Goal: Complete application form

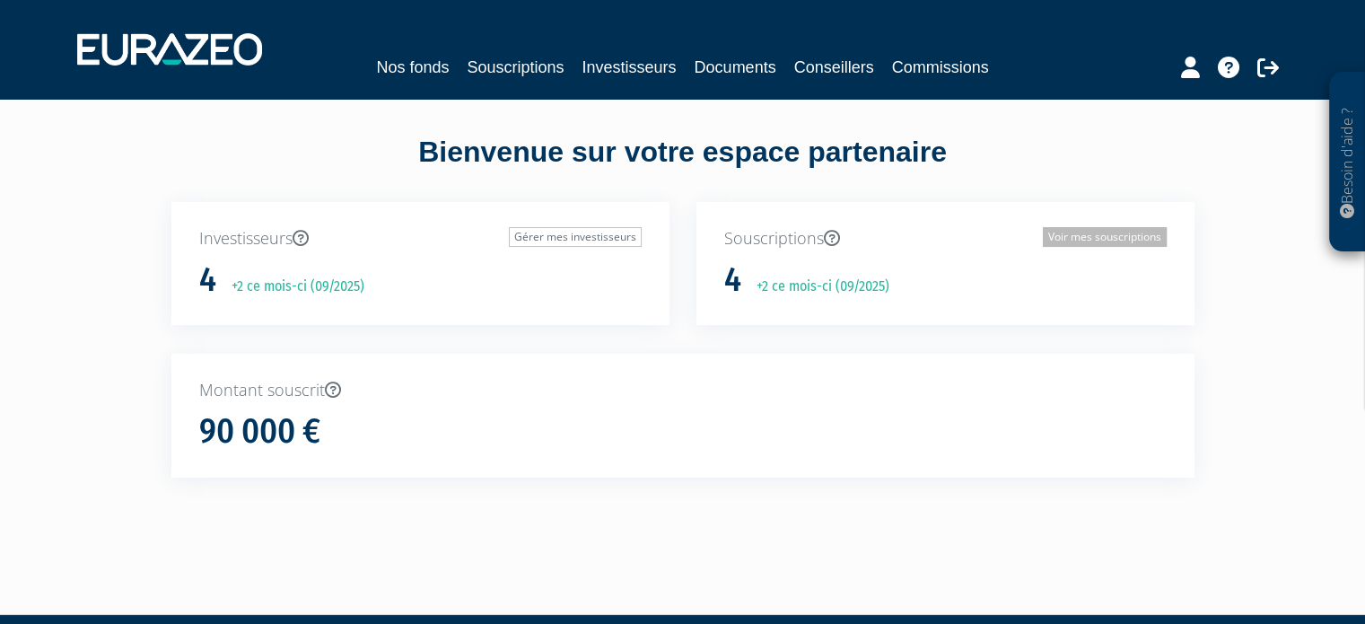
click at [1059, 232] on link "Voir mes souscriptions" at bounding box center [1105, 237] width 124 height 20
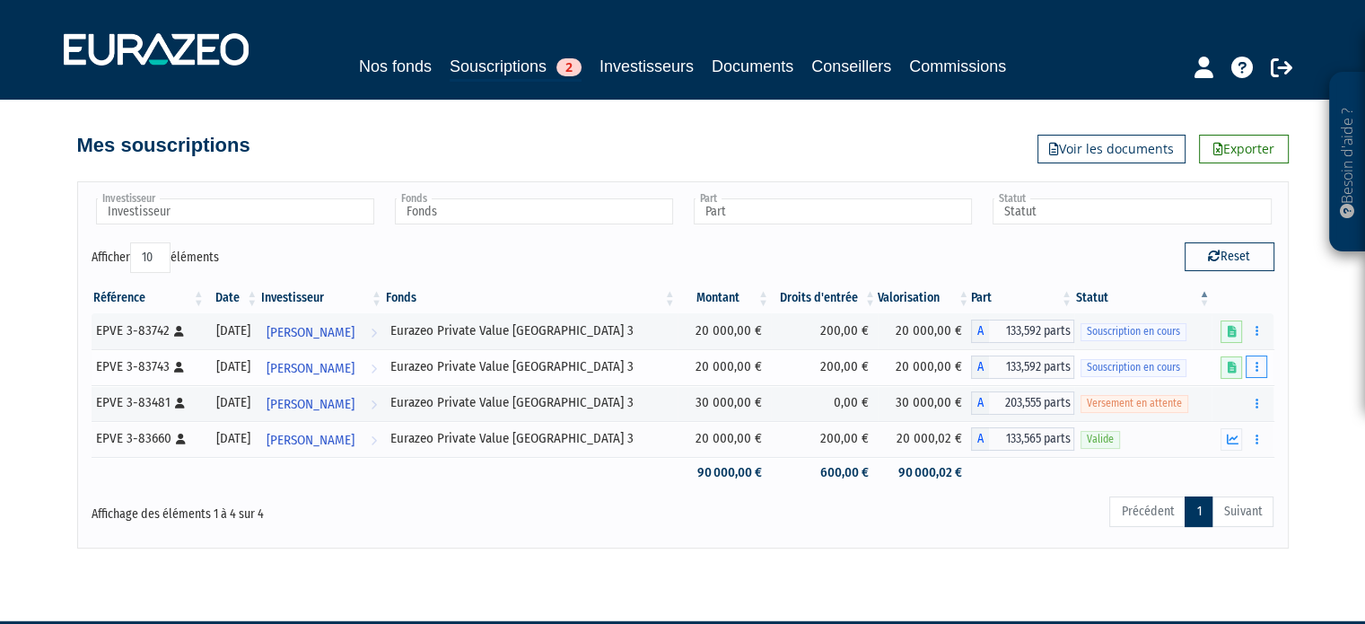
click at [1259, 363] on button "button" at bounding box center [1257, 366] width 22 height 22
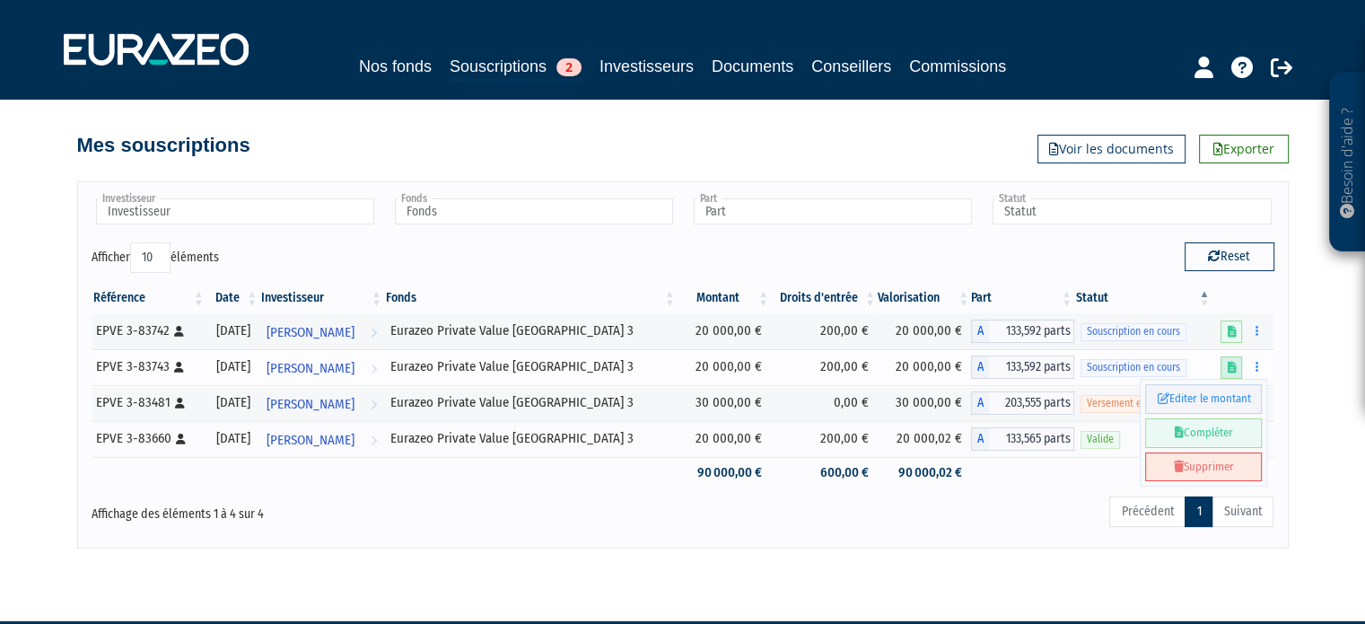
click at [1228, 363] on icon at bounding box center [1231, 368] width 9 height 12
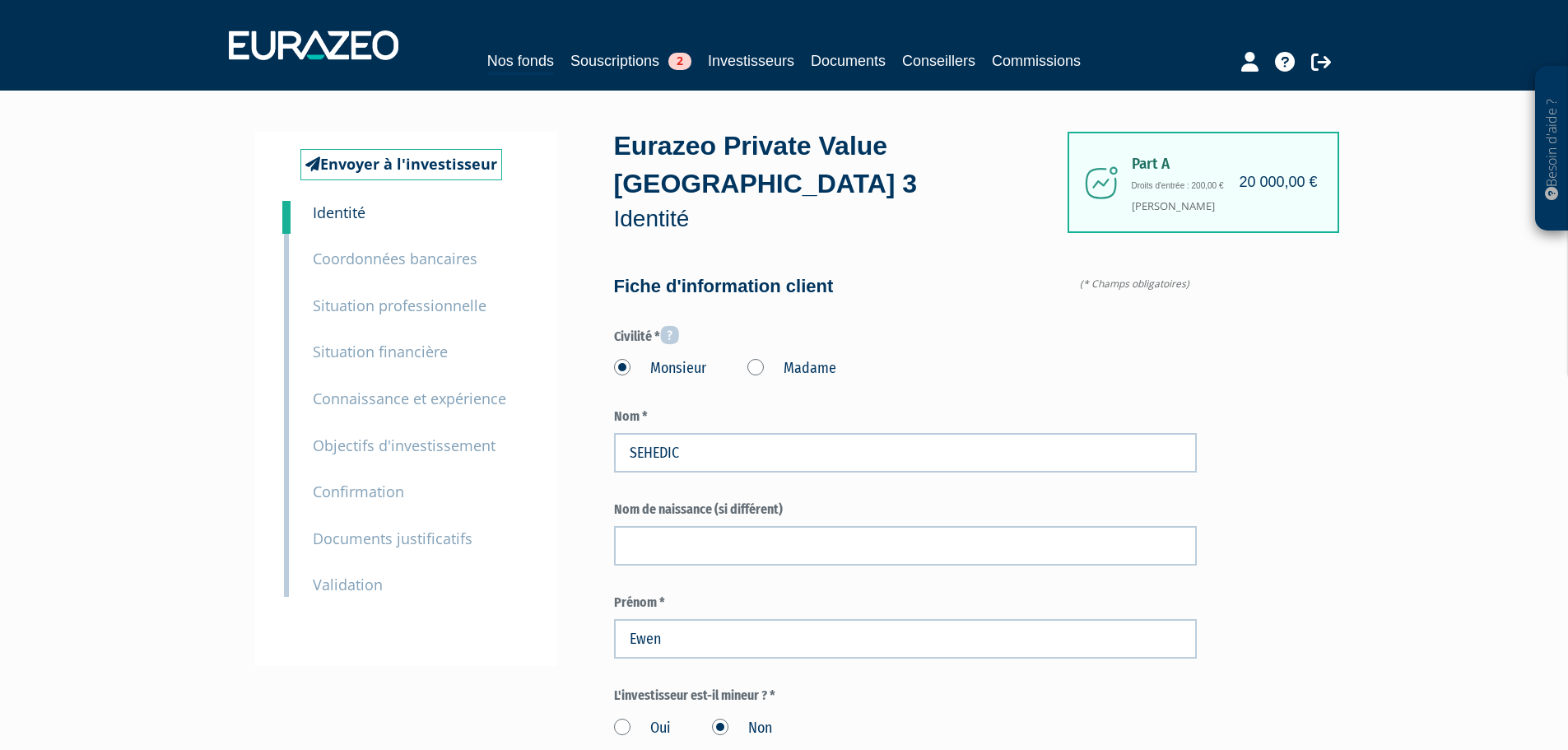
click at [443, 264] on small "Coordonnées bancaires" at bounding box center [394, 259] width 164 height 20
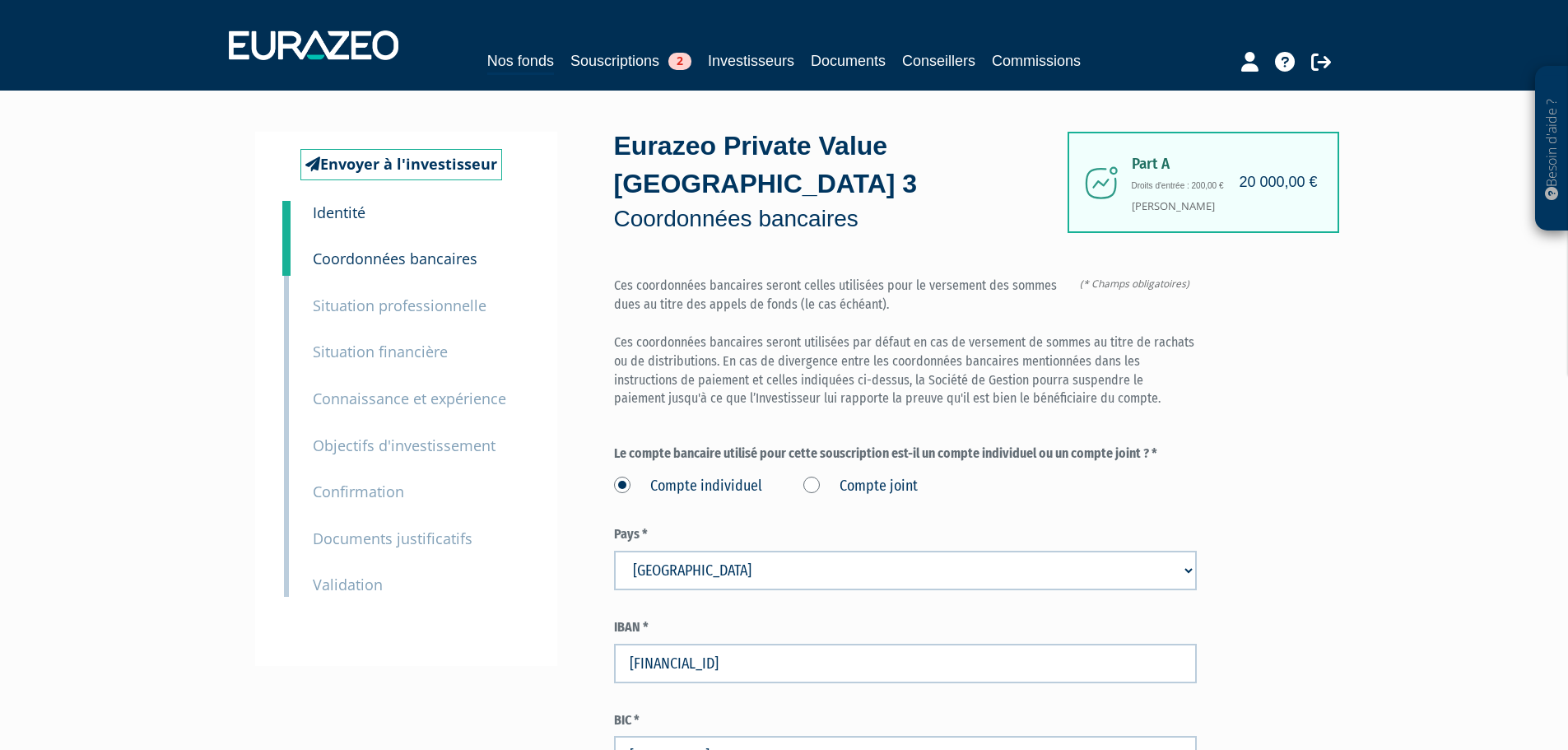
click at [434, 308] on small "Situation professionnelle" at bounding box center [399, 305] width 173 height 20
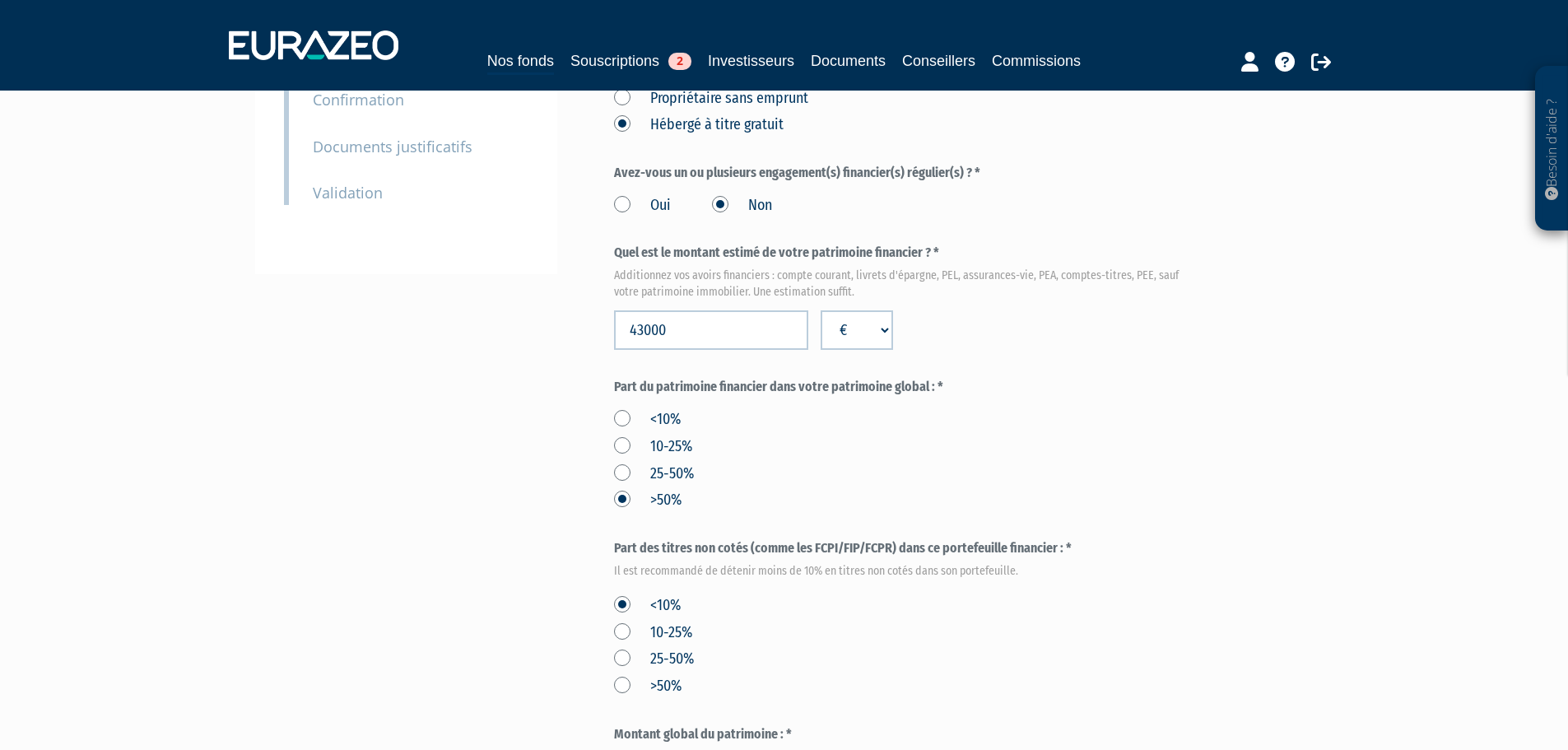
scroll to position [190, 0]
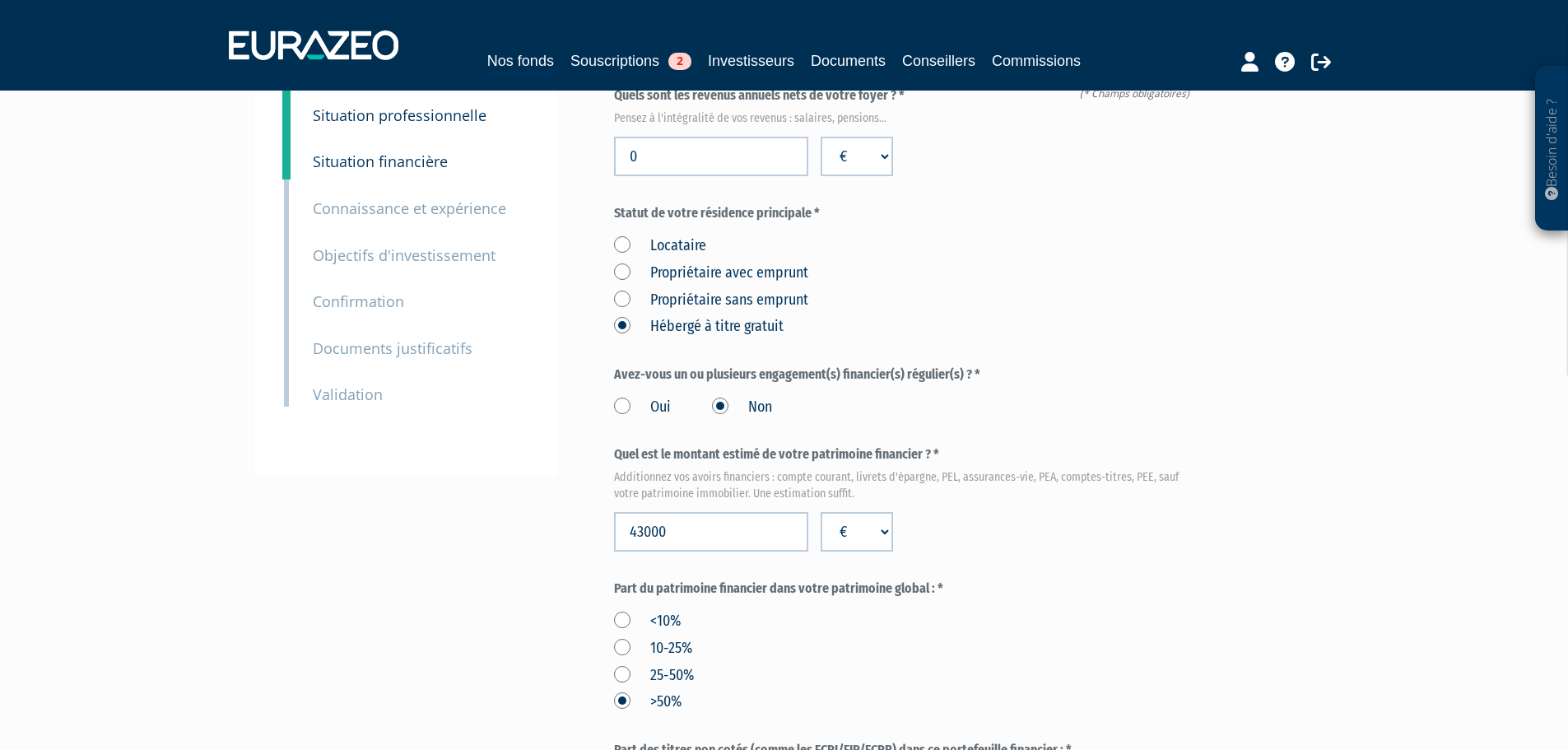
click at [445, 205] on small "Connaissance et expérience" at bounding box center [409, 208] width 193 height 20
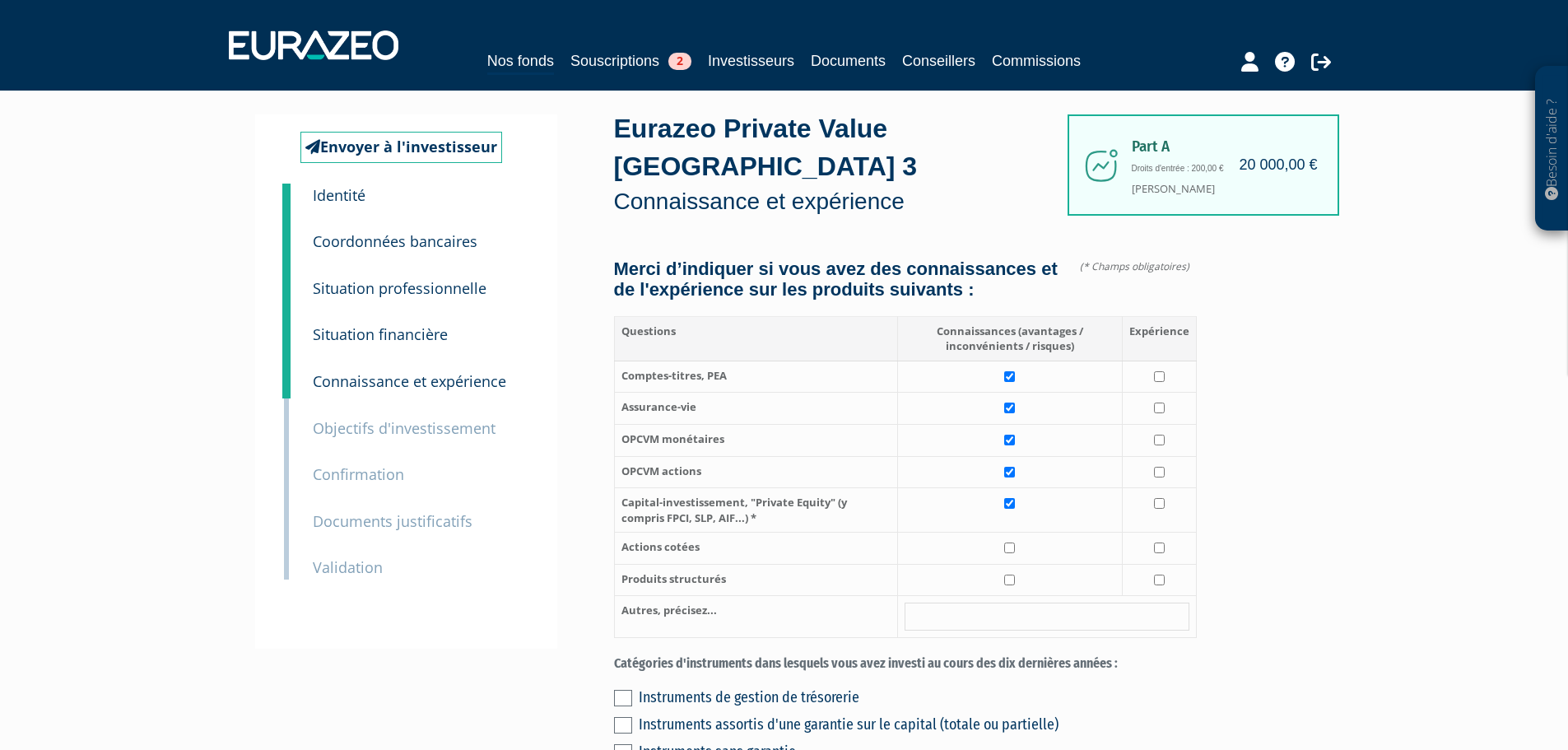
scroll to position [16, 0]
click at [465, 425] on small "Objectifs d'investissement" at bounding box center [403, 430] width 182 height 20
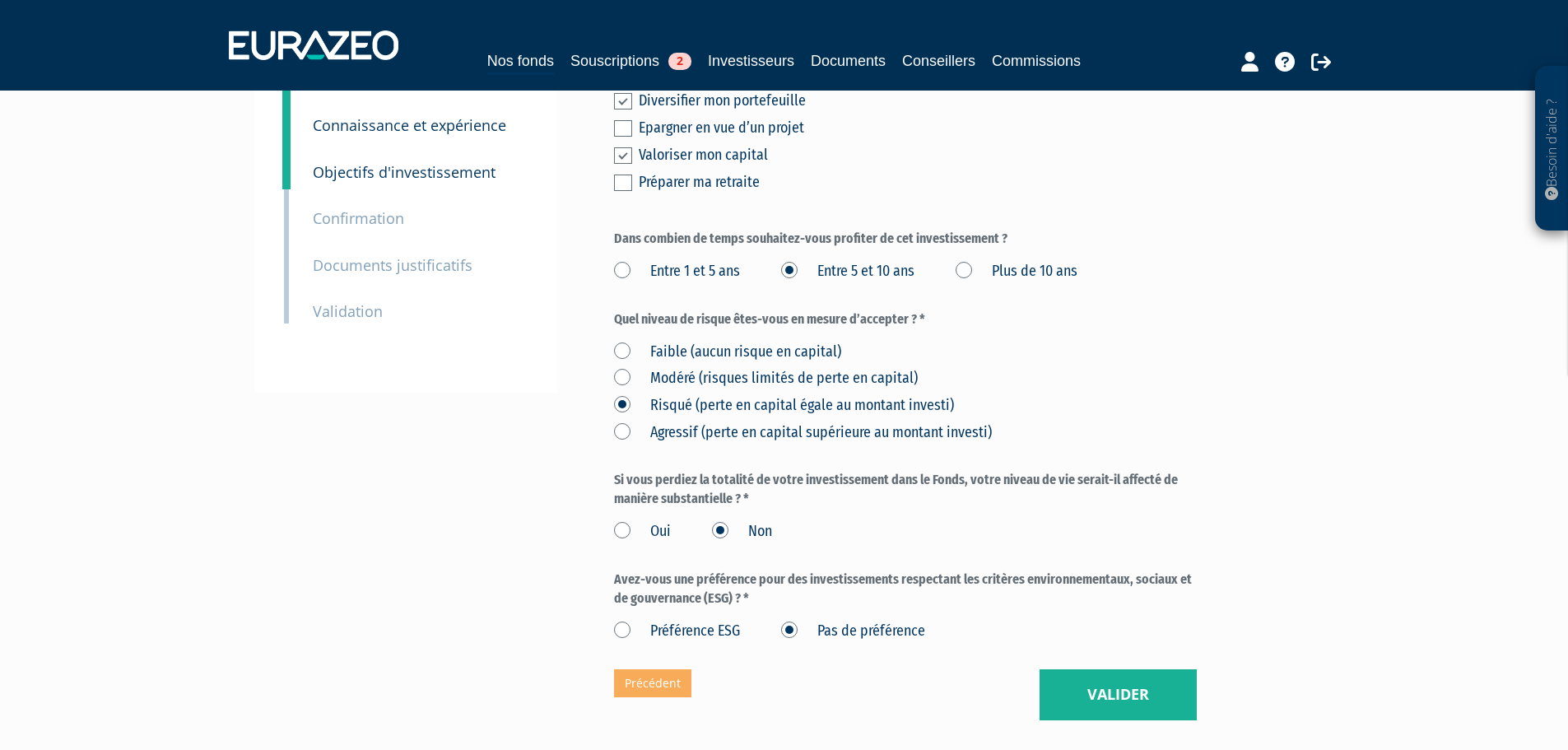
scroll to position [329, 0]
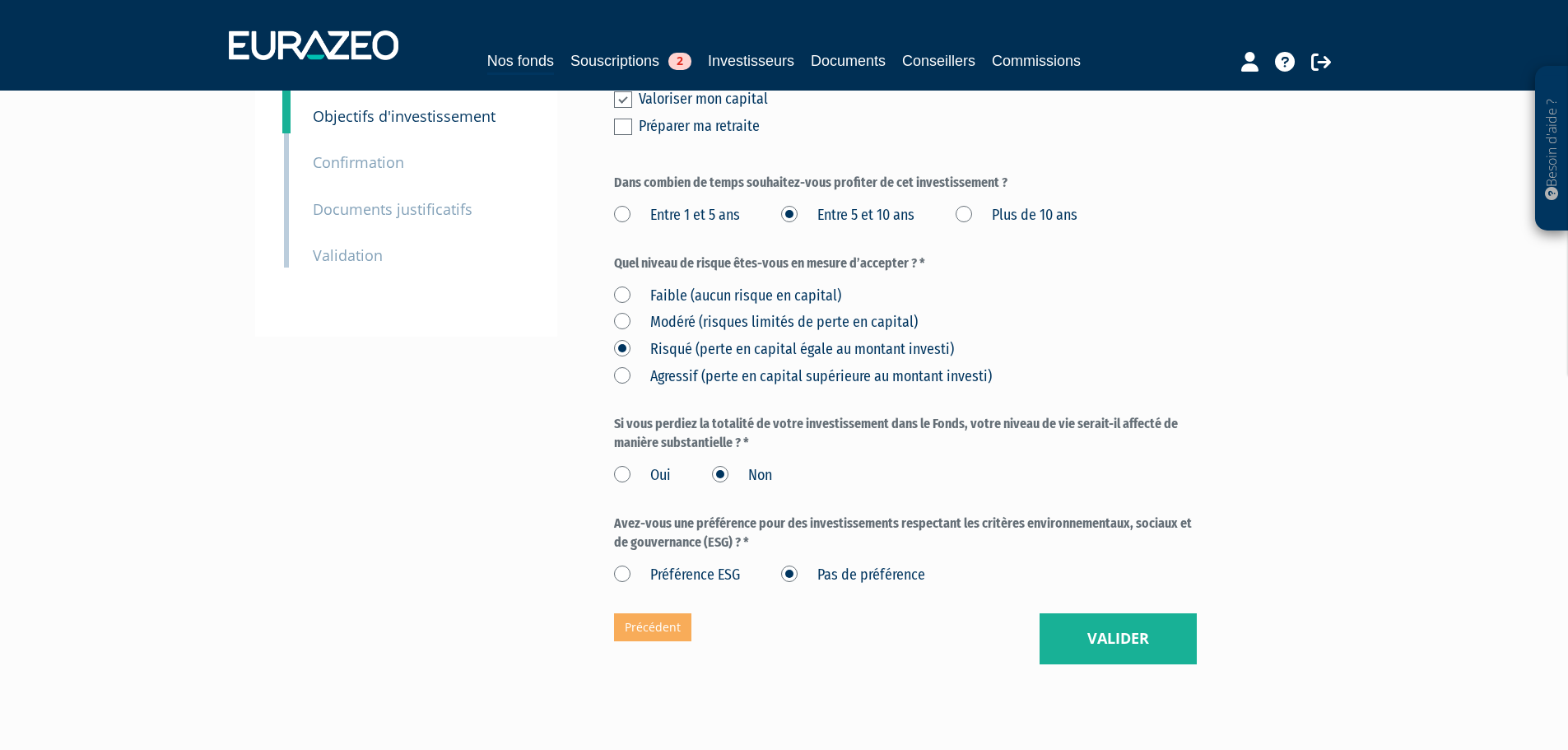
click at [657, 565] on label "Préférence ESG" at bounding box center [676, 575] width 126 height 21
click at [0, 0] on ESG "Préférence ESG" at bounding box center [0, 0] width 0 height 0
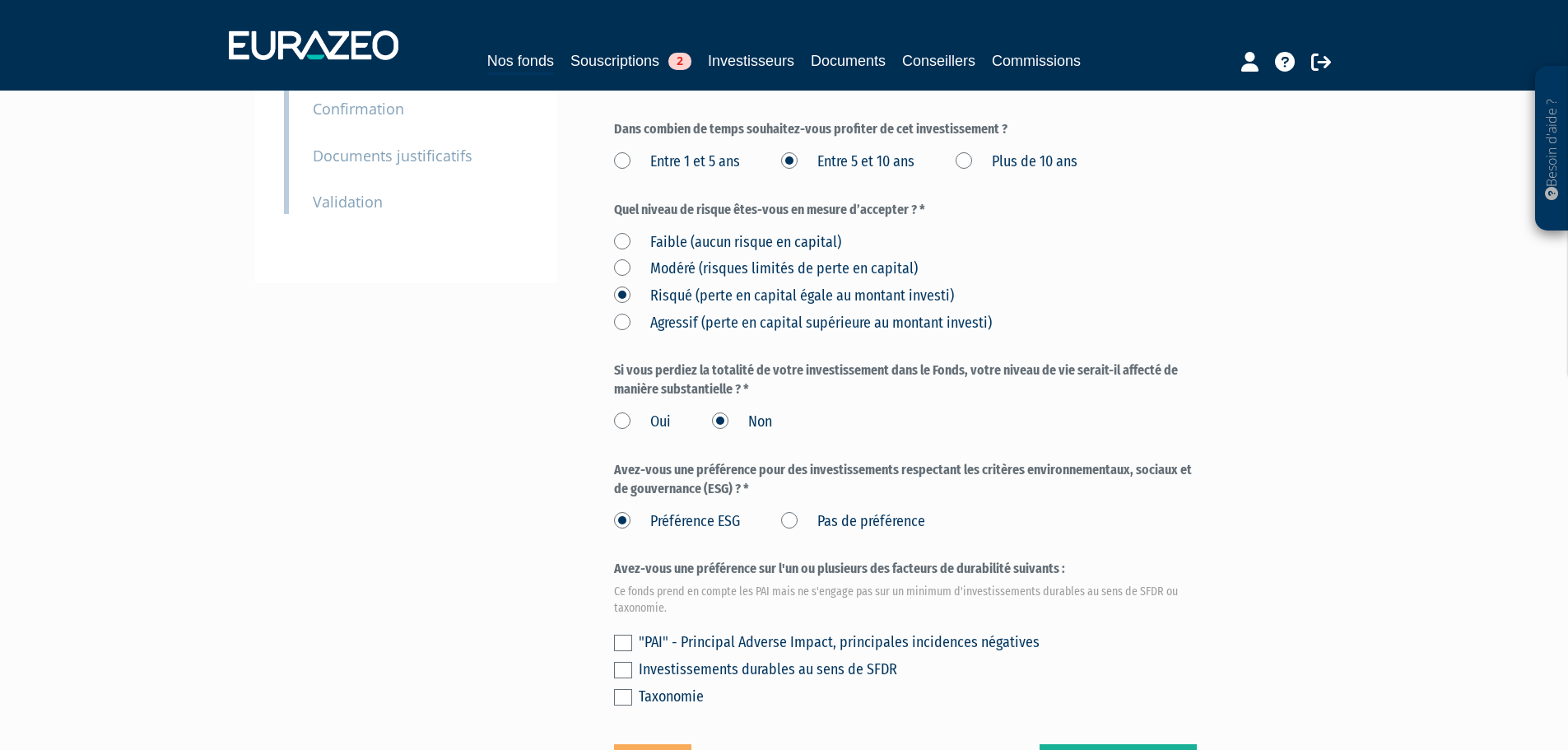
scroll to position [412, 0]
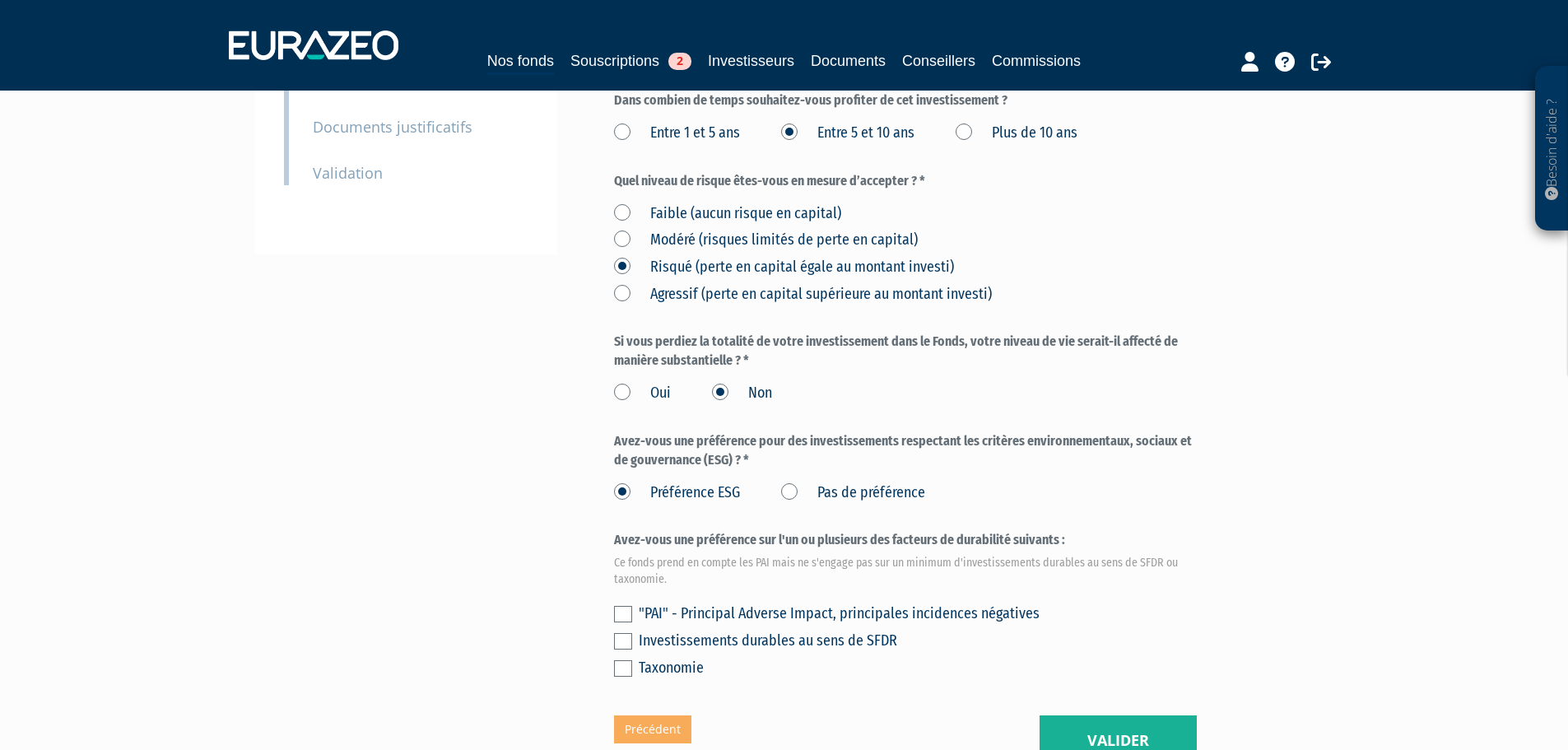
click at [622, 605] on label at bounding box center [623, 613] width 18 height 17
click at [0, 0] on input "checkbox" at bounding box center [0, 0] width 0 height 0
click at [622, 633] on label at bounding box center [623, 641] width 18 height 17
click at [0, 0] on input "checkbox" at bounding box center [0, 0] width 0 height 0
click at [622, 633] on label at bounding box center [623, 641] width 18 height 17
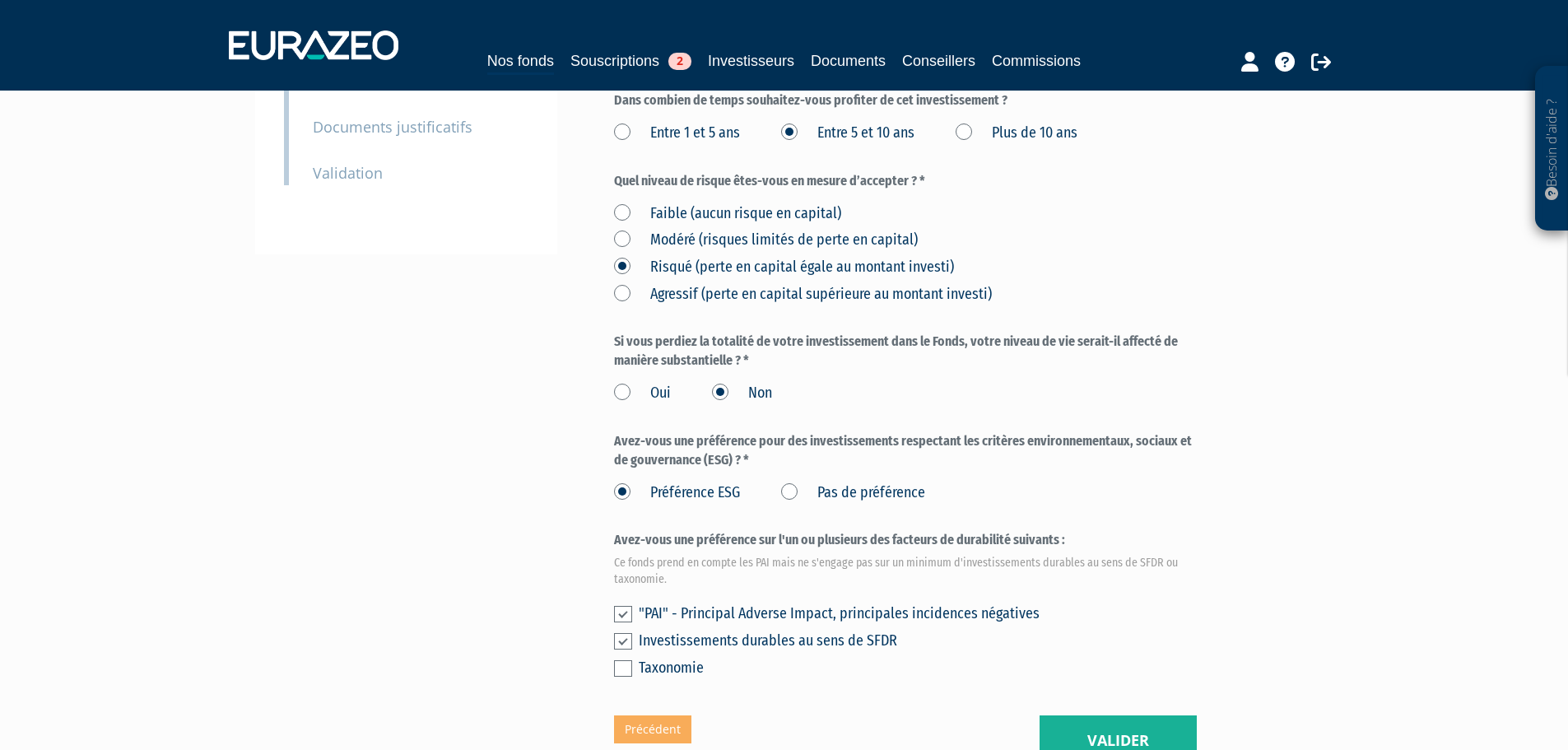
click at [0, 0] on input "checkbox" at bounding box center [0, 0] width 0 height 0
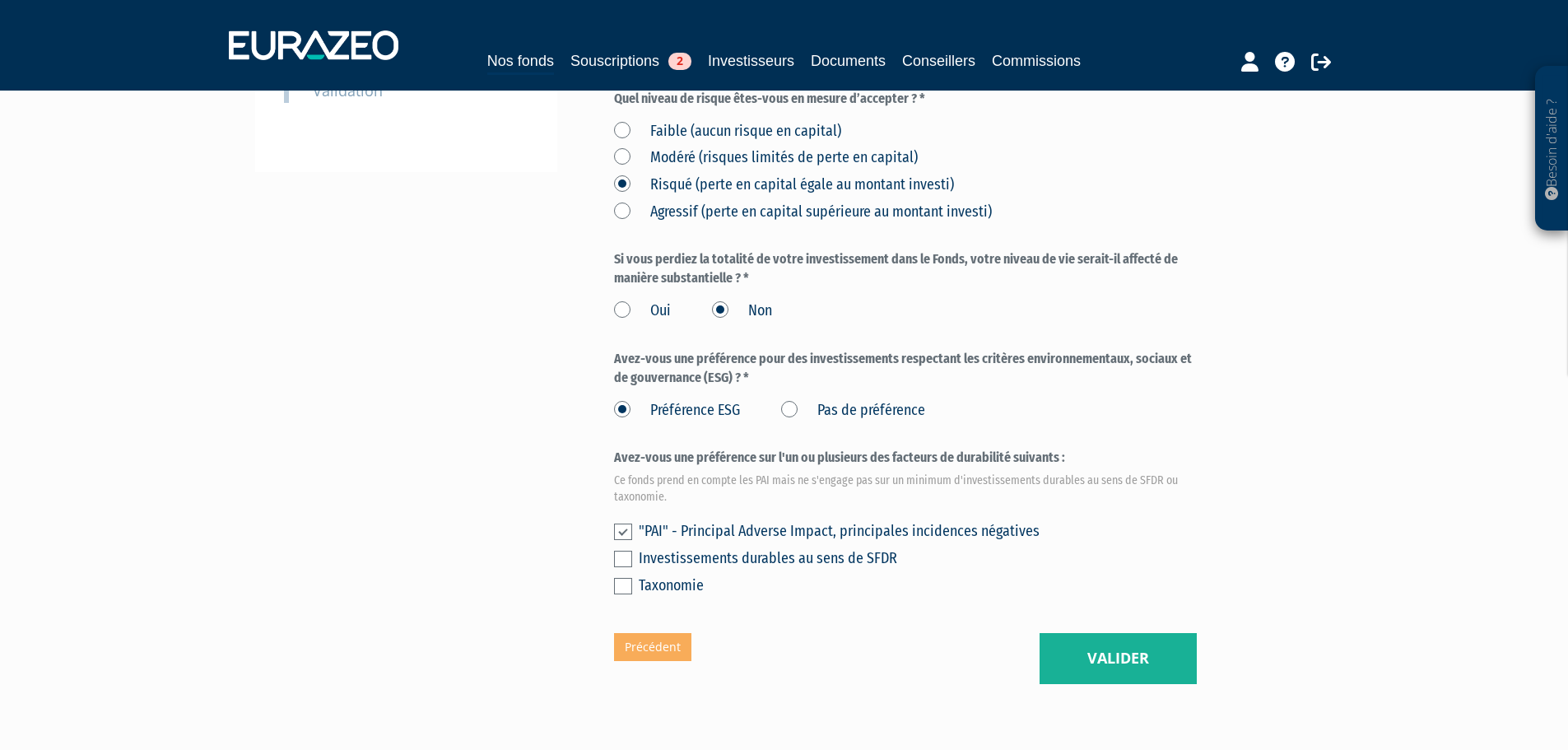
scroll to position [549, 0]
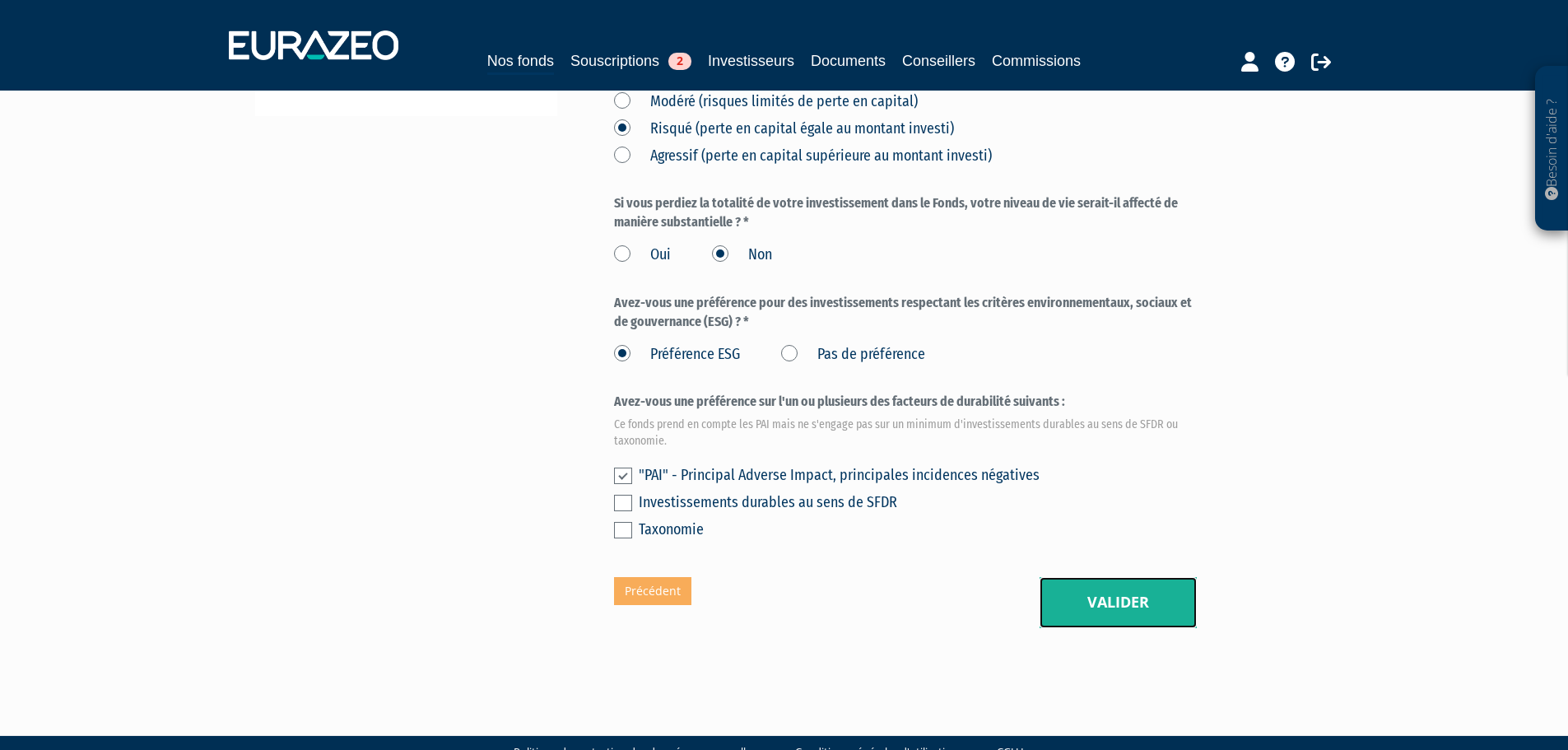
click at [1118, 577] on button "Valider" at bounding box center [1117, 602] width 157 height 51
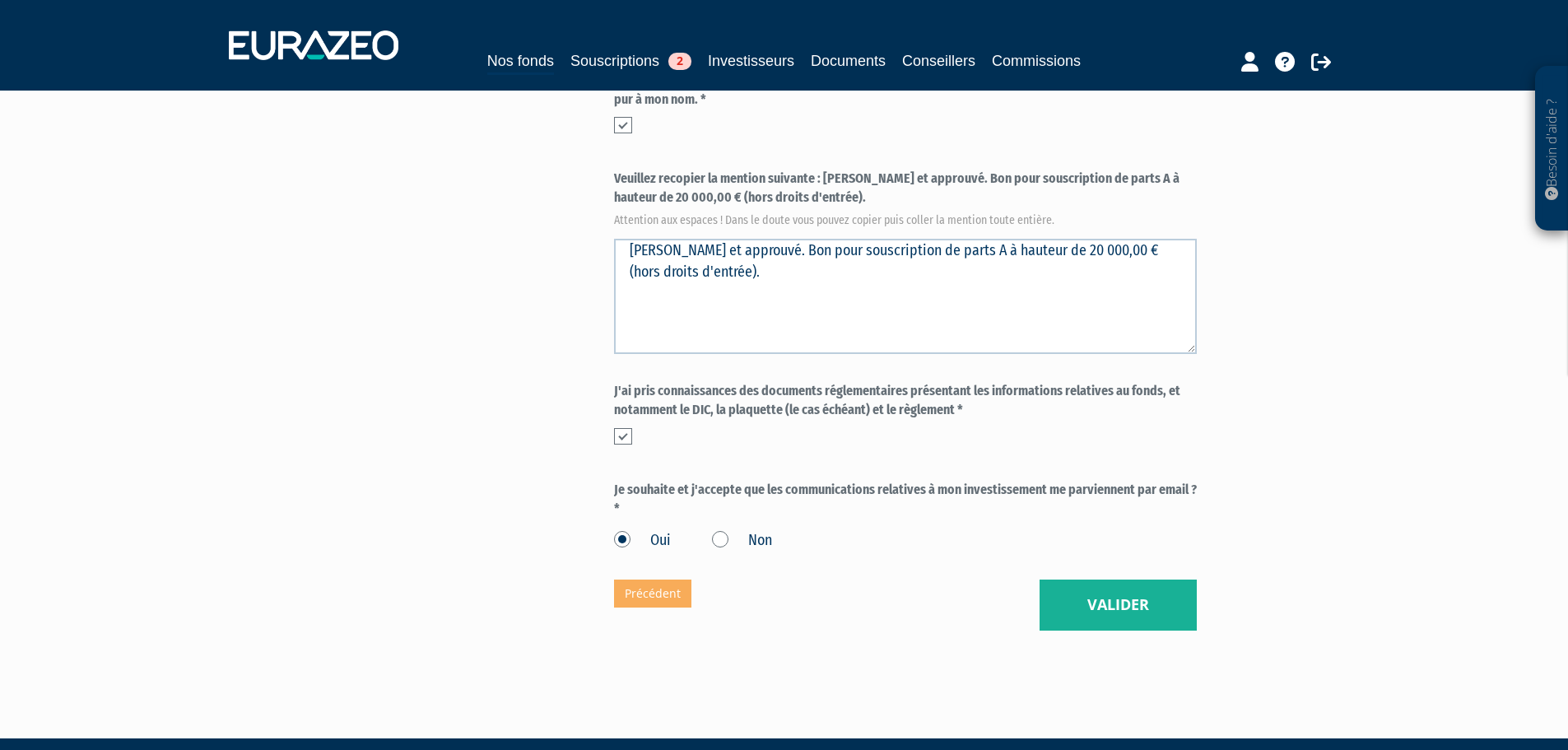
scroll to position [620, 0]
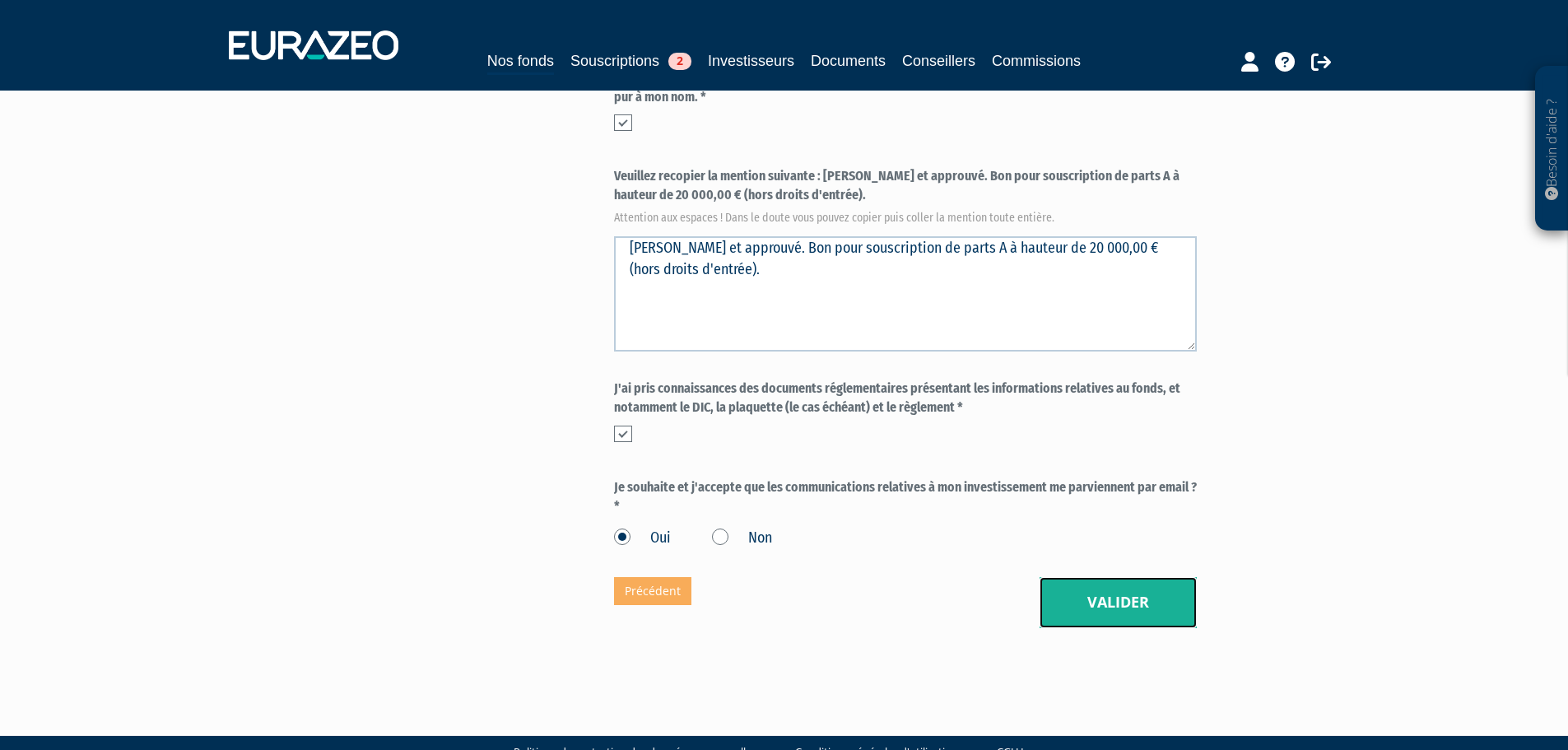
click at [1084, 577] on button "Valider" at bounding box center [1117, 602] width 157 height 51
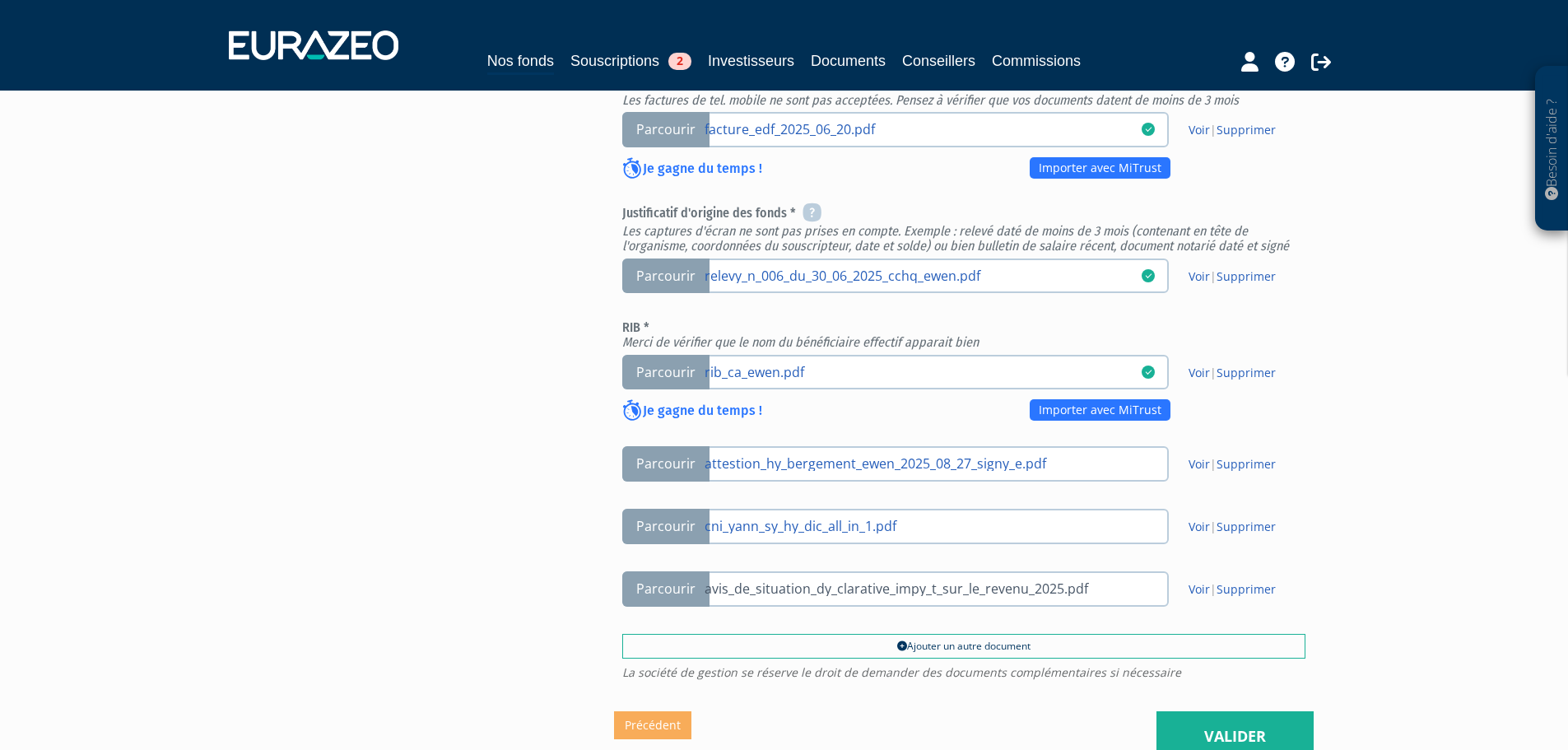
scroll to position [658, 0]
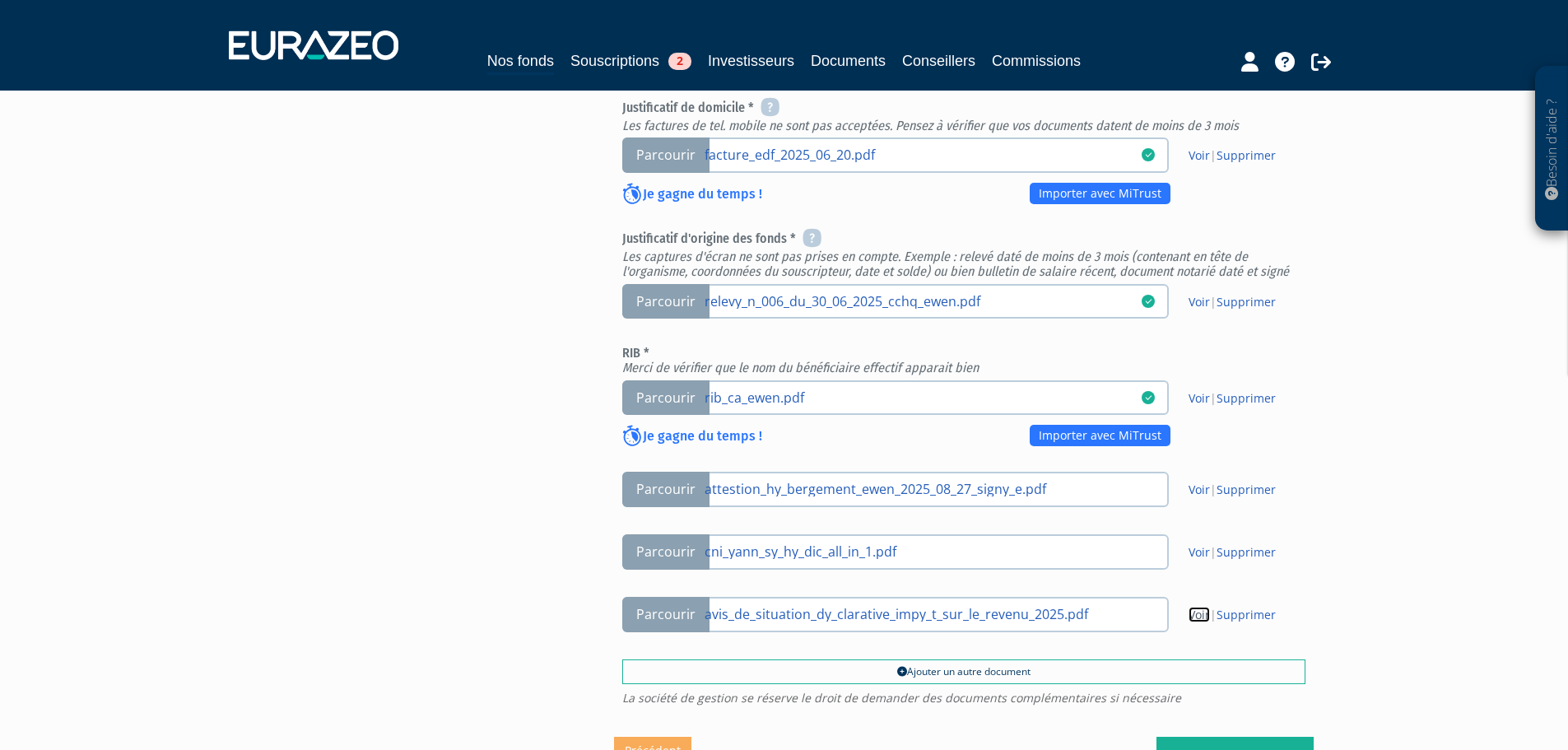
click at [1194, 606] on link "Voir" at bounding box center [1198, 613] width 21 height 16
click at [770, 292] on link "relevy_n_006_du_30_06_2025_cchq_ewen.pdf" at bounding box center [922, 301] width 437 height 17
click at [0, 0] on input "Parcourir relevy_n_006_du_30_06_2025_cchq_ewen.pdf" at bounding box center [0, 0] width 0 height 0
click at [1190, 293] on link "Voir" at bounding box center [1198, 301] width 21 height 16
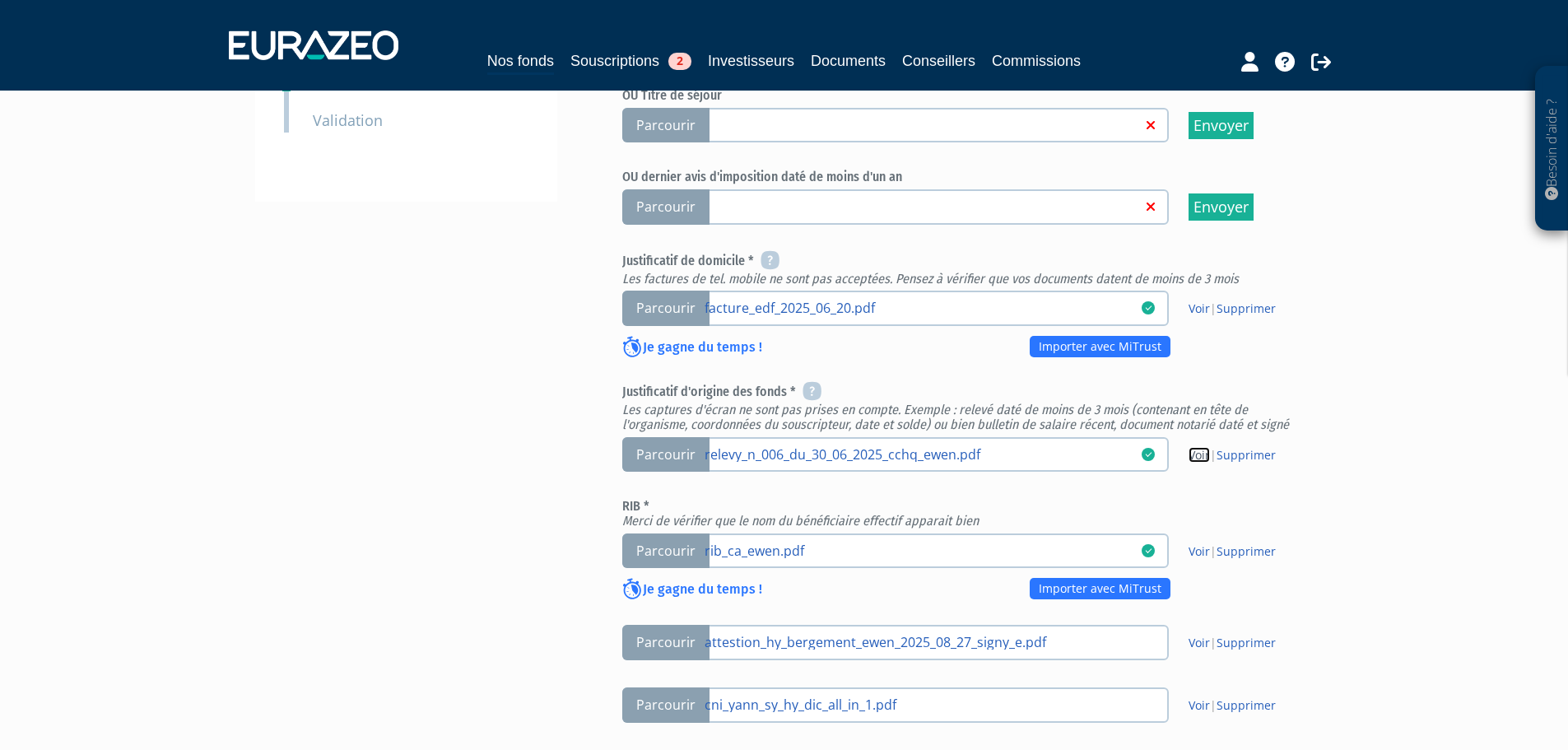
scroll to position [493, 0]
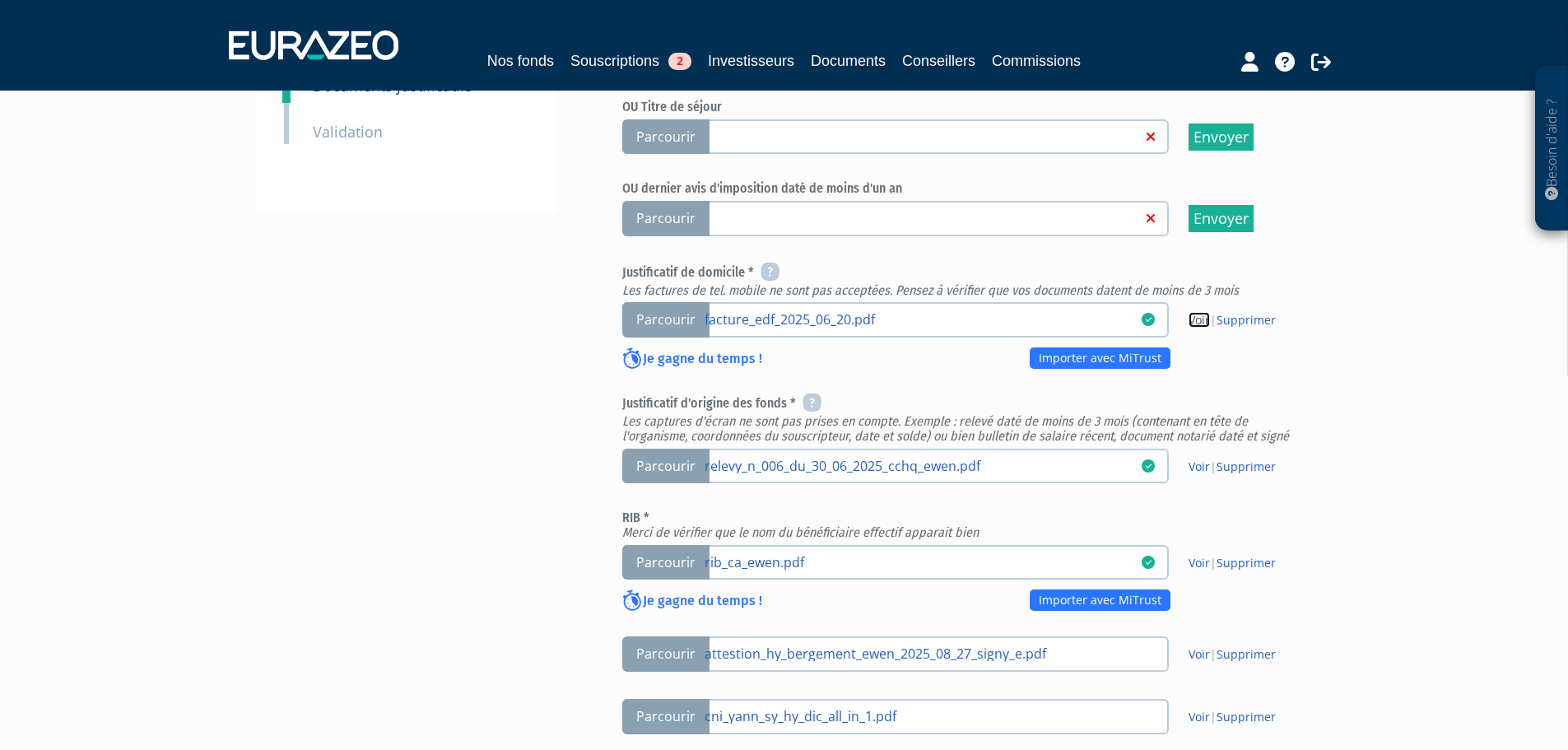
click at [1201, 312] on link "Voir" at bounding box center [1198, 319] width 21 height 16
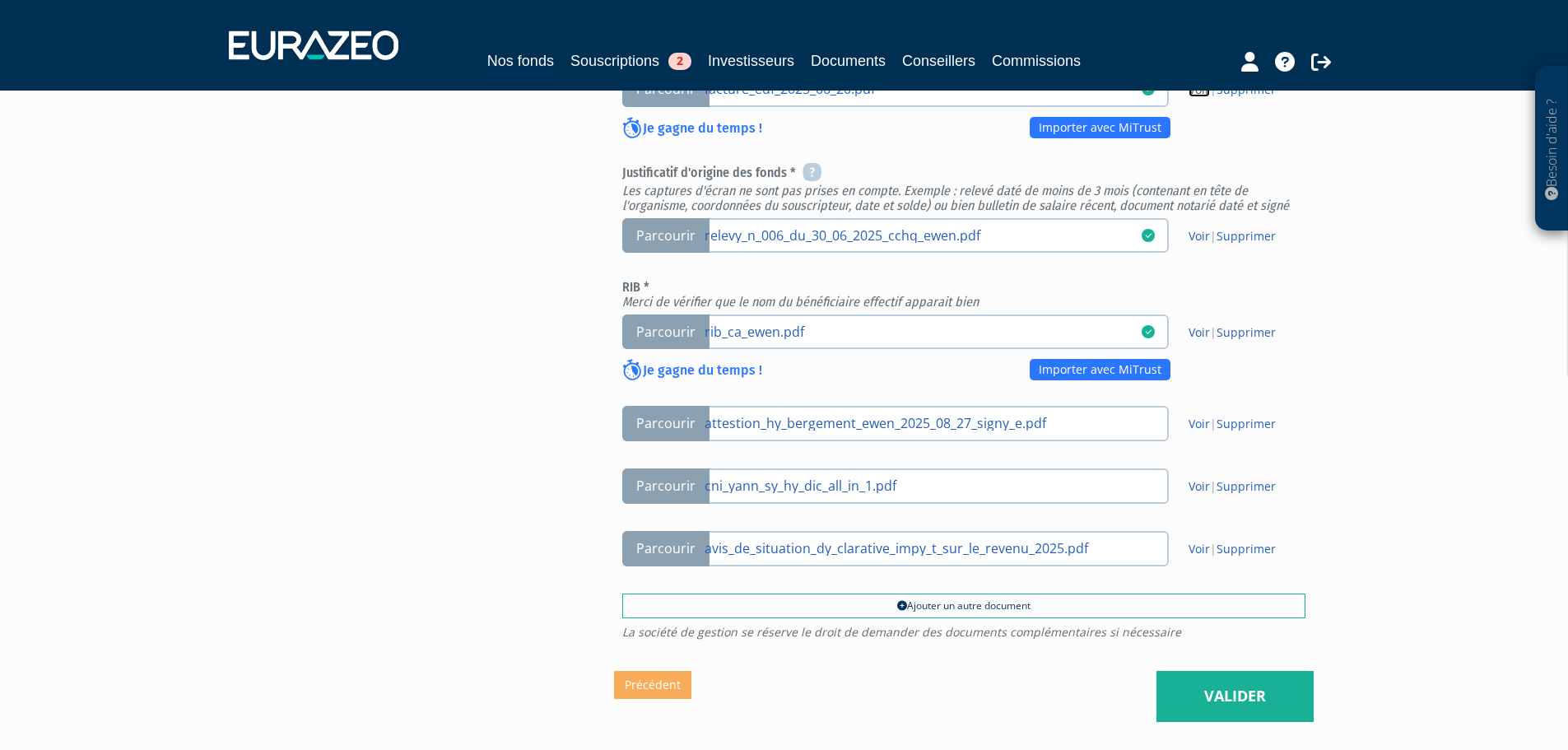
scroll to position [735, 0]
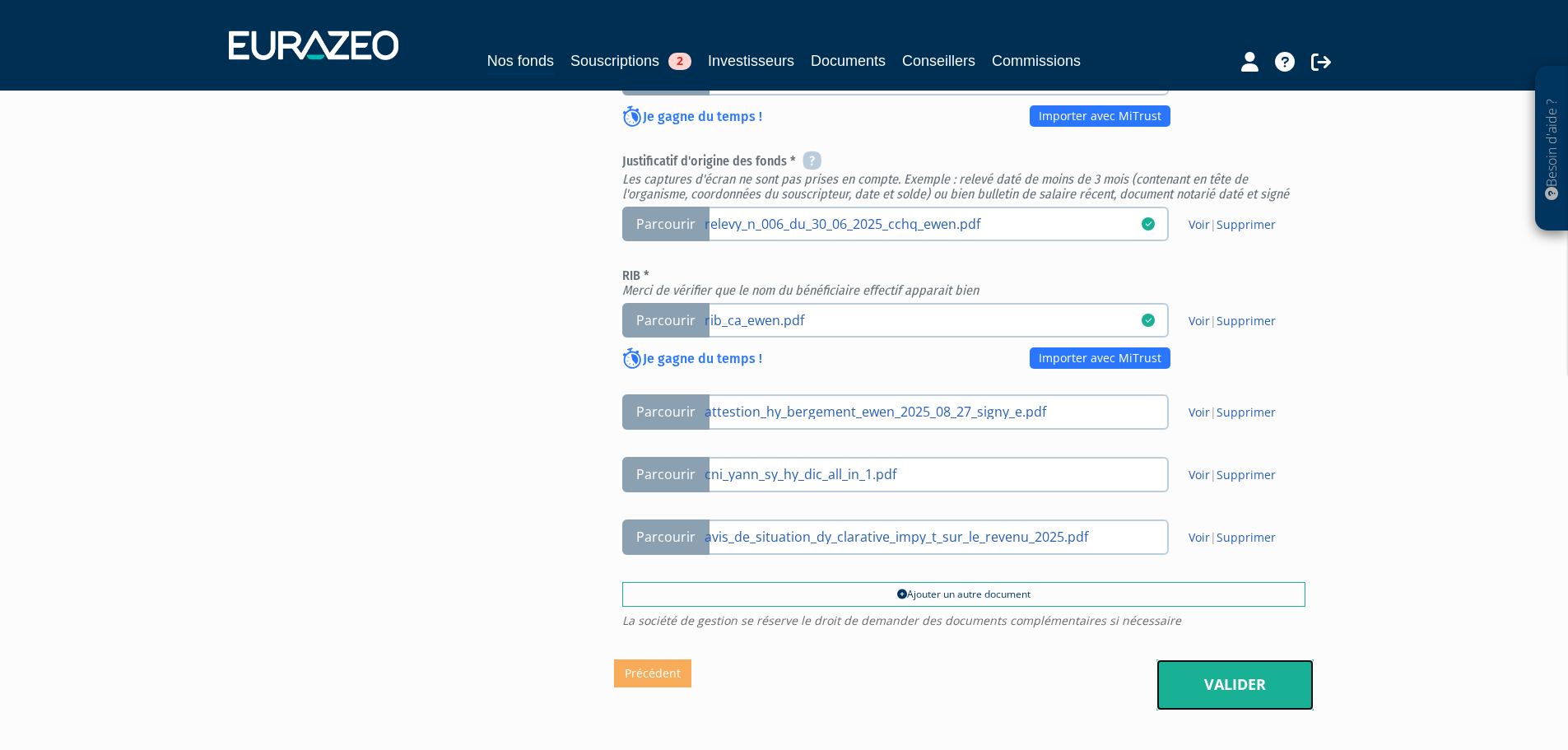
click at [1274, 659] on link "Valider" at bounding box center [1234, 685] width 157 height 51
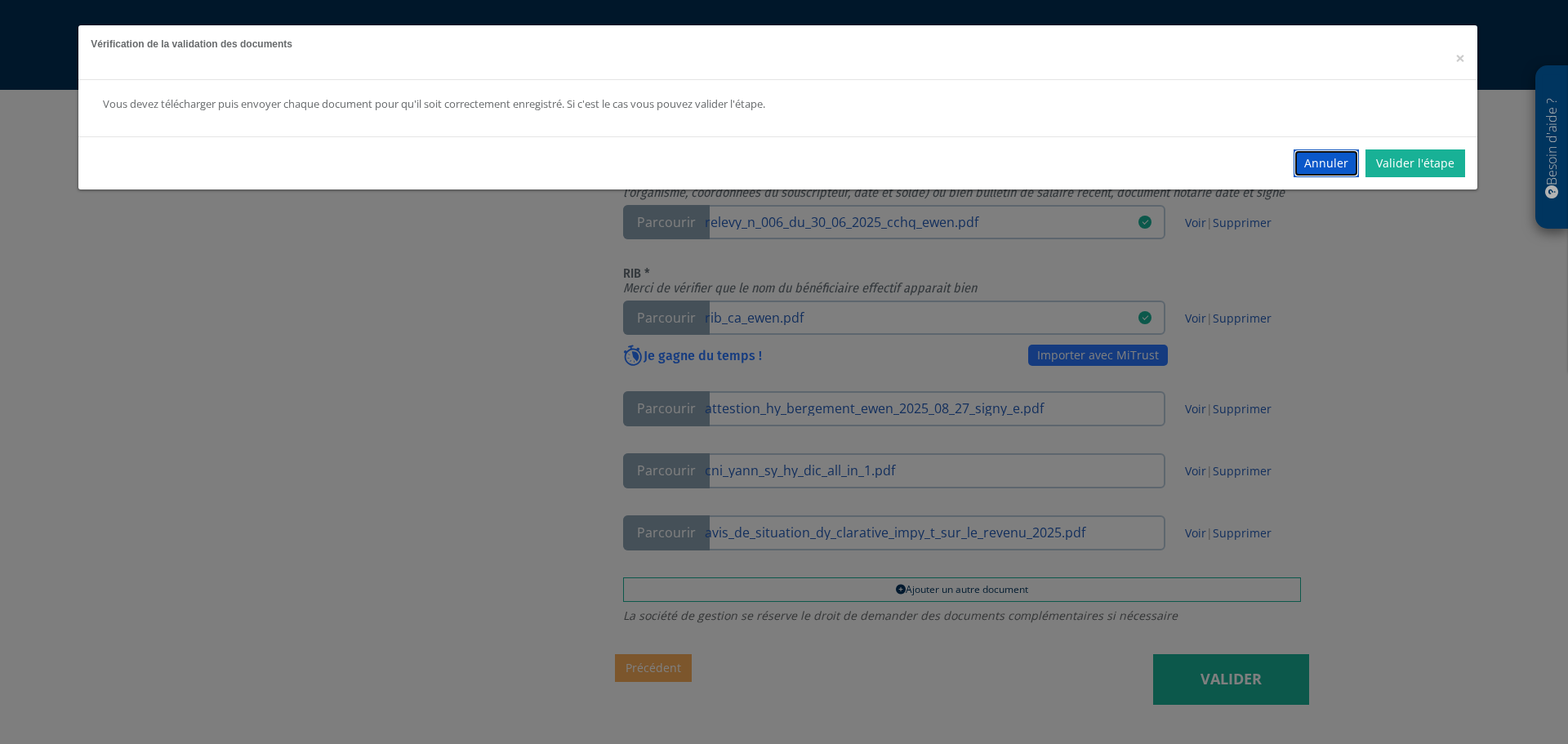
click at [1342, 176] on button "Annuler" at bounding box center [1326, 163] width 66 height 28
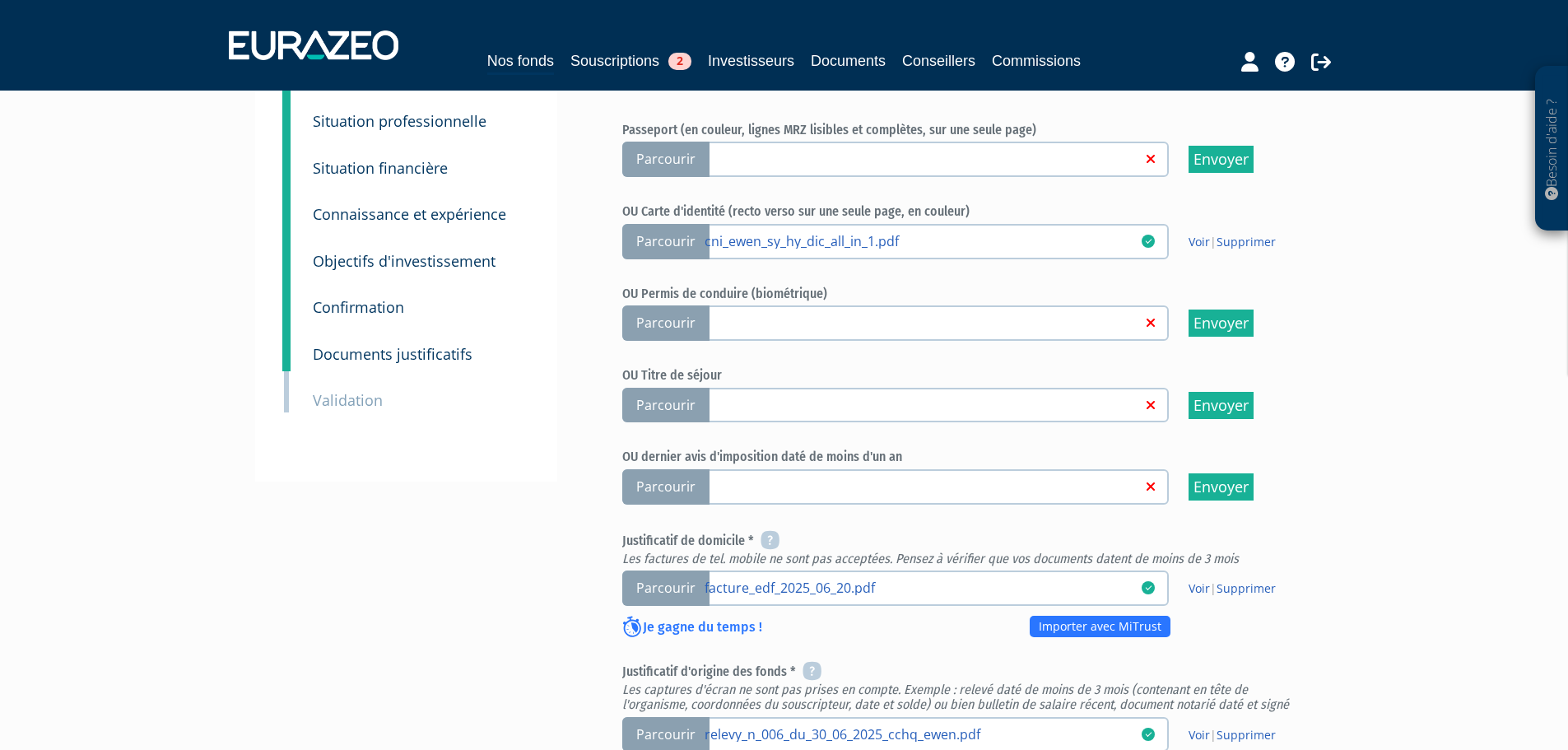
scroll to position [0, 0]
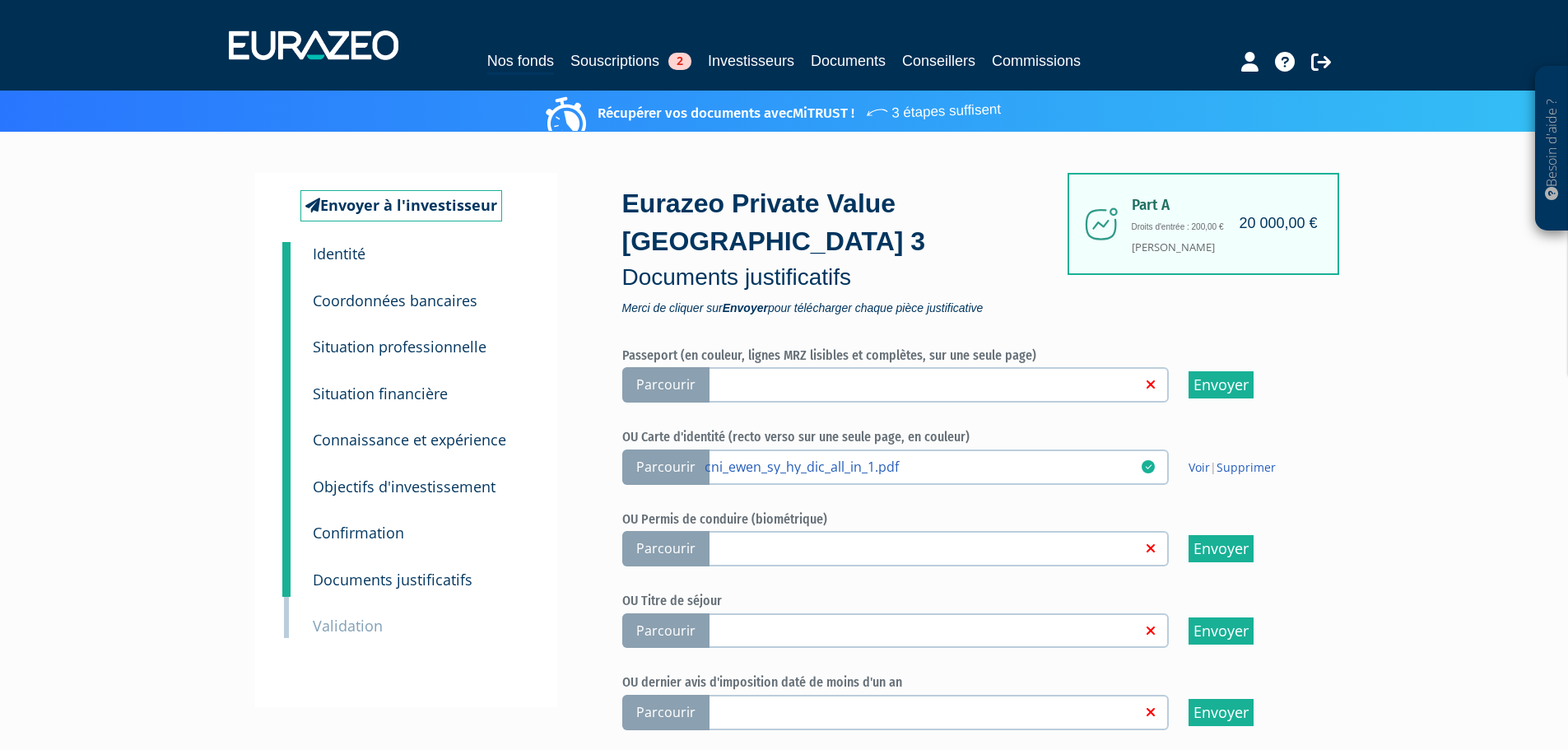
click at [613, 61] on link "Souscriptions 2" at bounding box center [631, 61] width 121 height 23
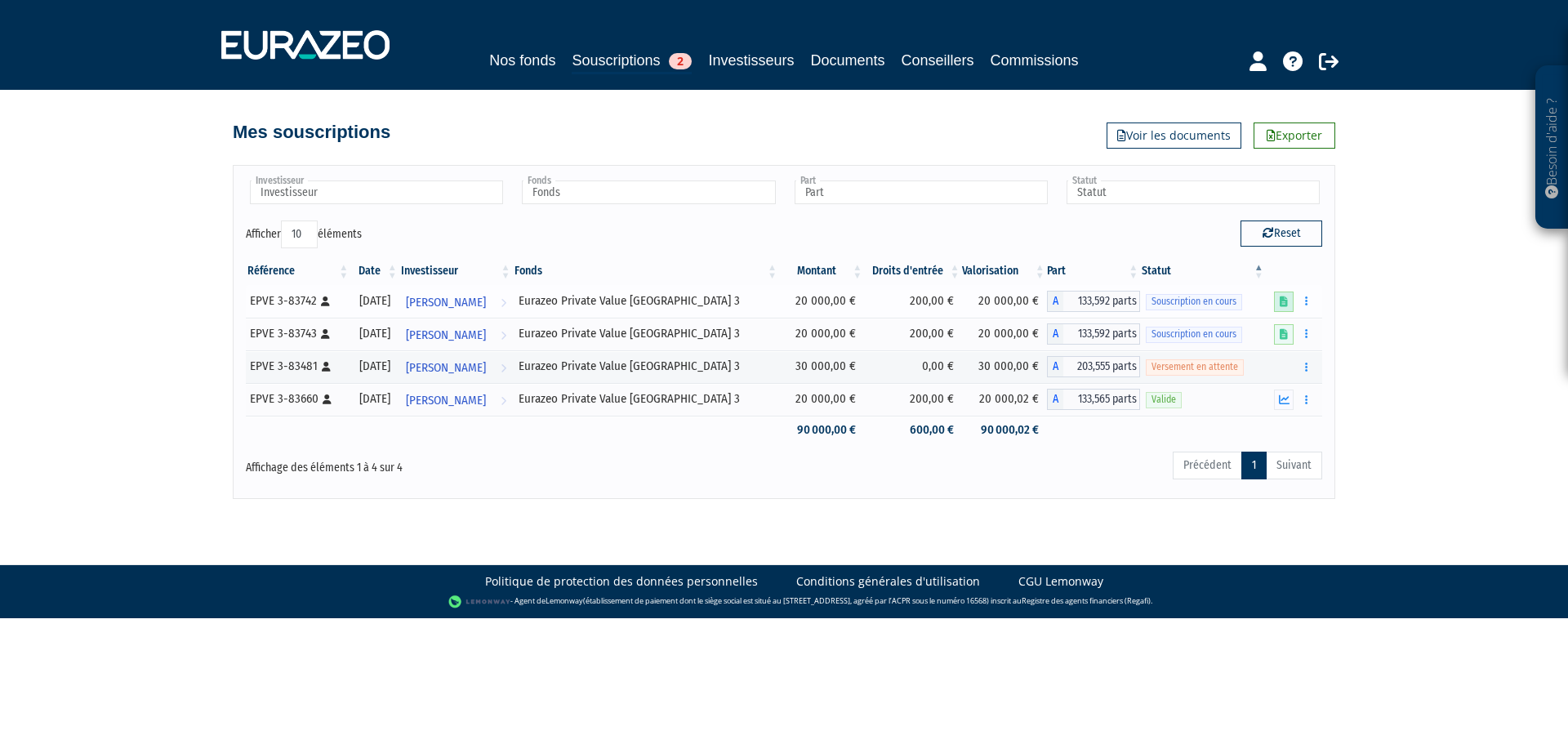
click at [1285, 305] on icon at bounding box center [1283, 302] width 8 height 11
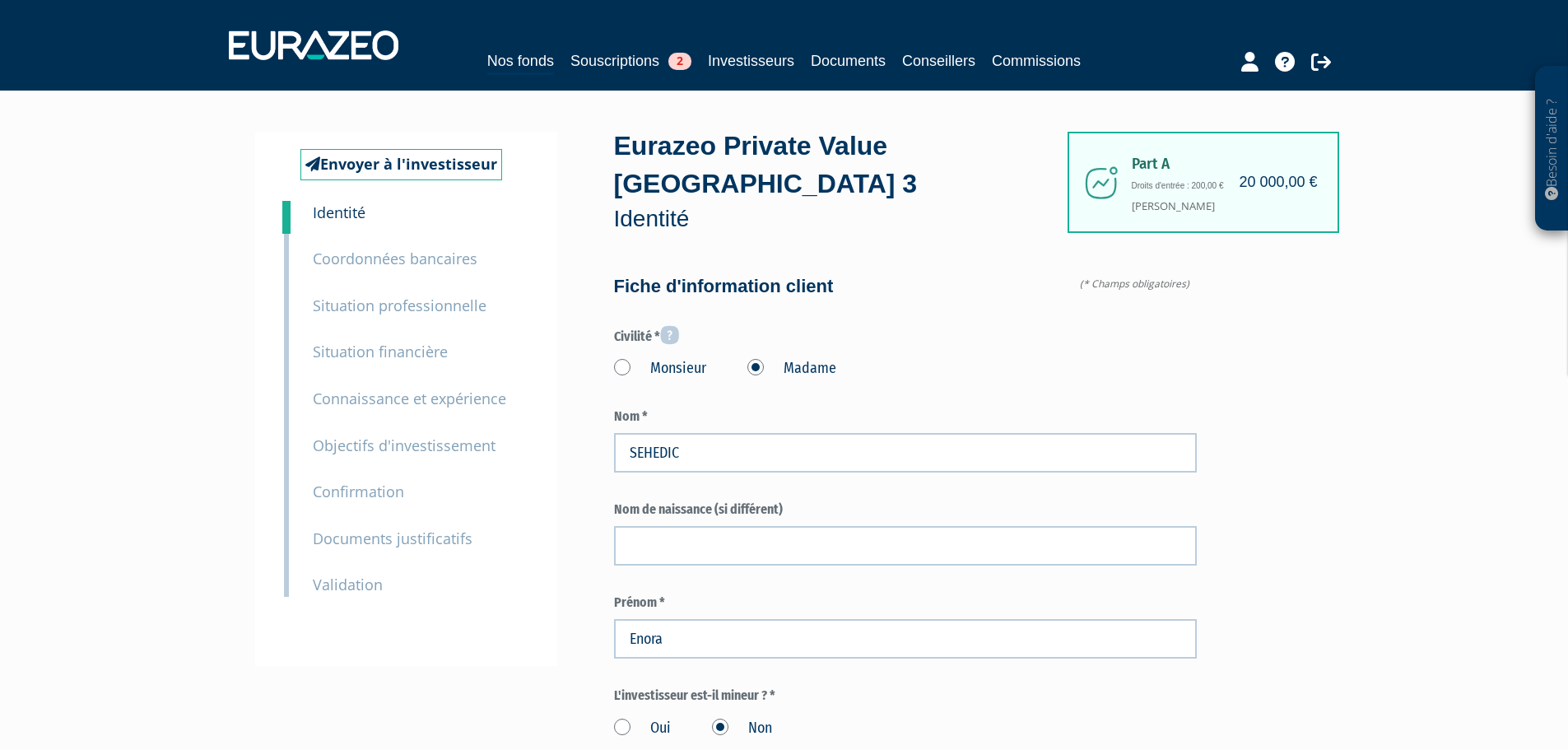
click at [441, 401] on small "Connaissance et expérience" at bounding box center [409, 399] width 193 height 20
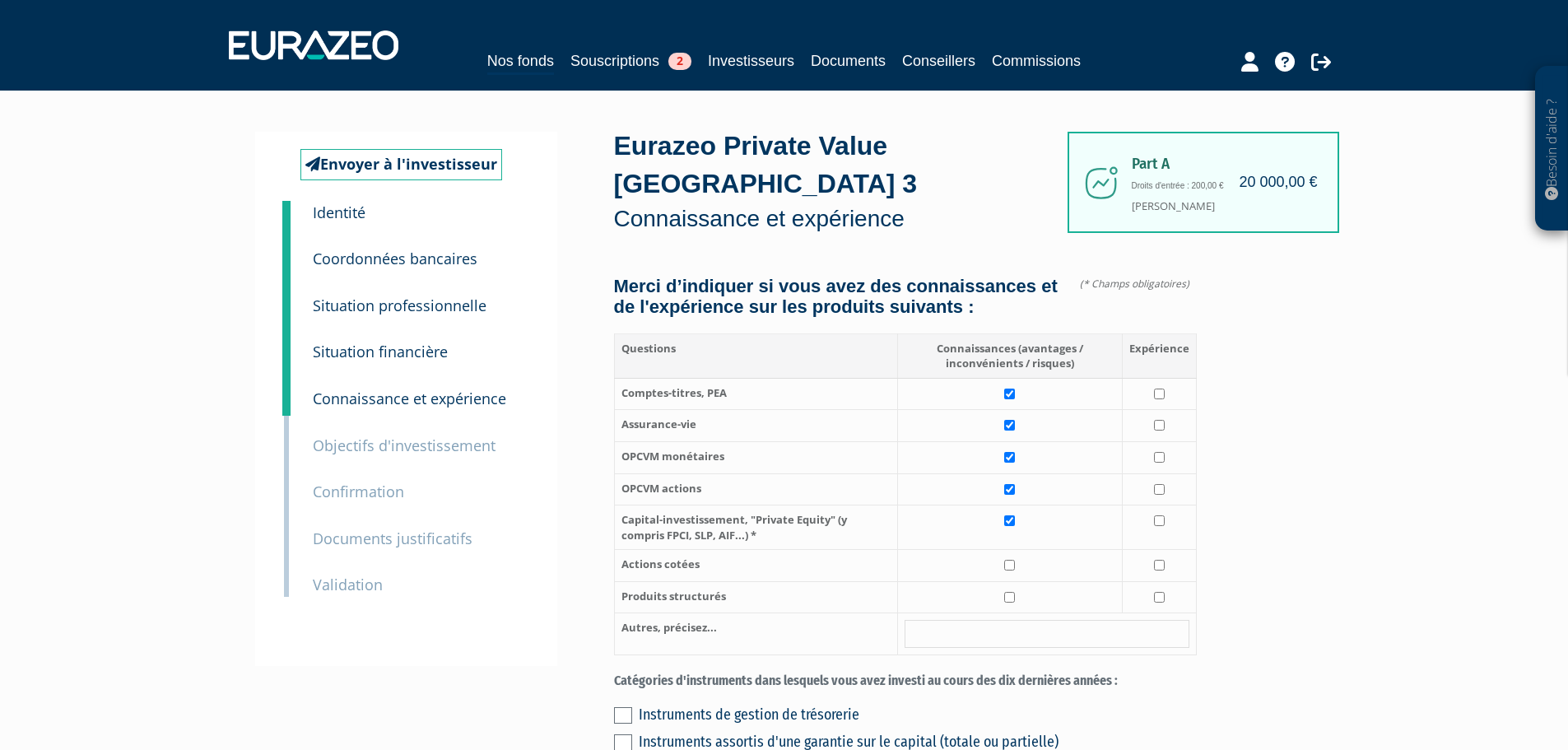
click at [402, 445] on small "Objectifs d'investissement" at bounding box center [403, 446] width 182 height 20
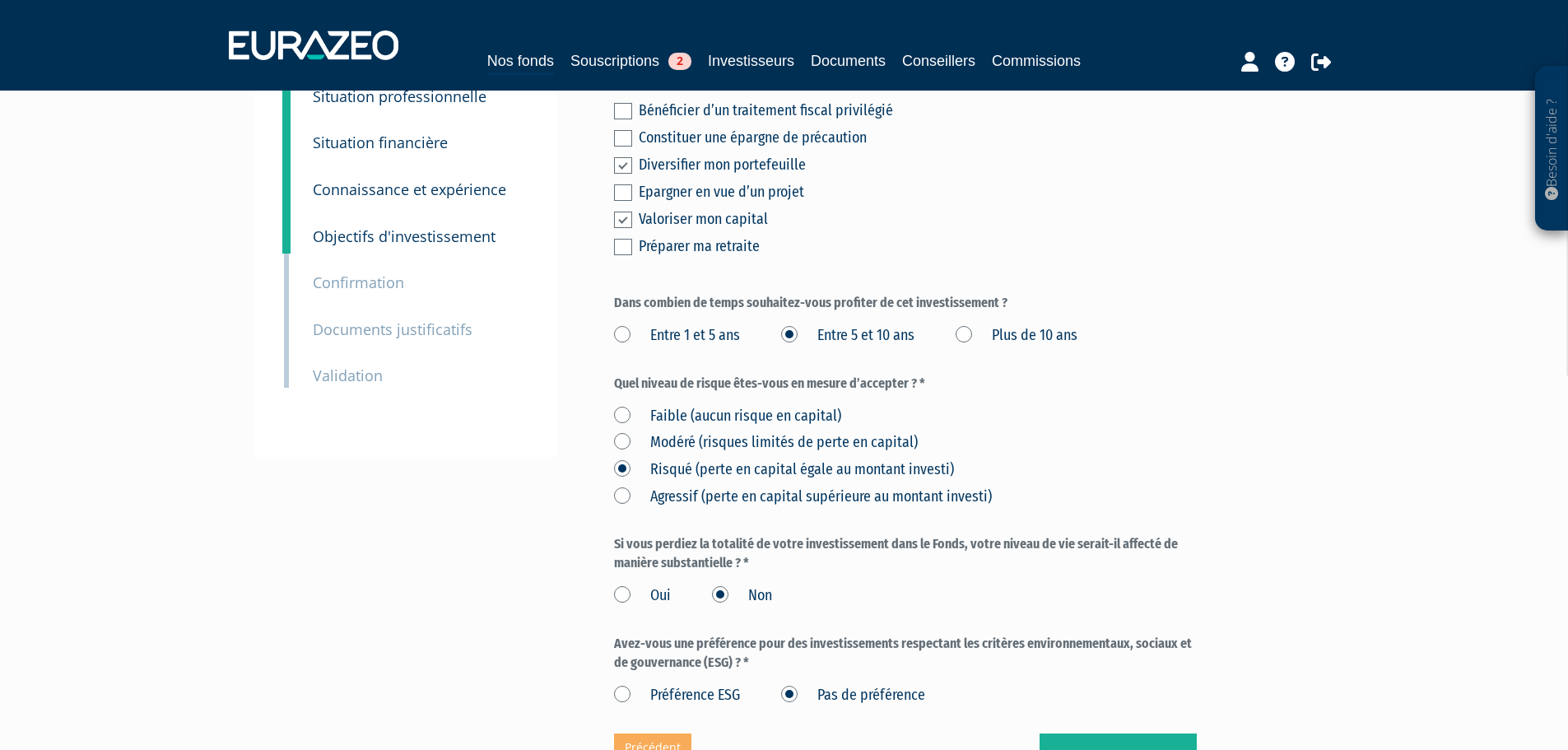
scroll to position [365, 0]
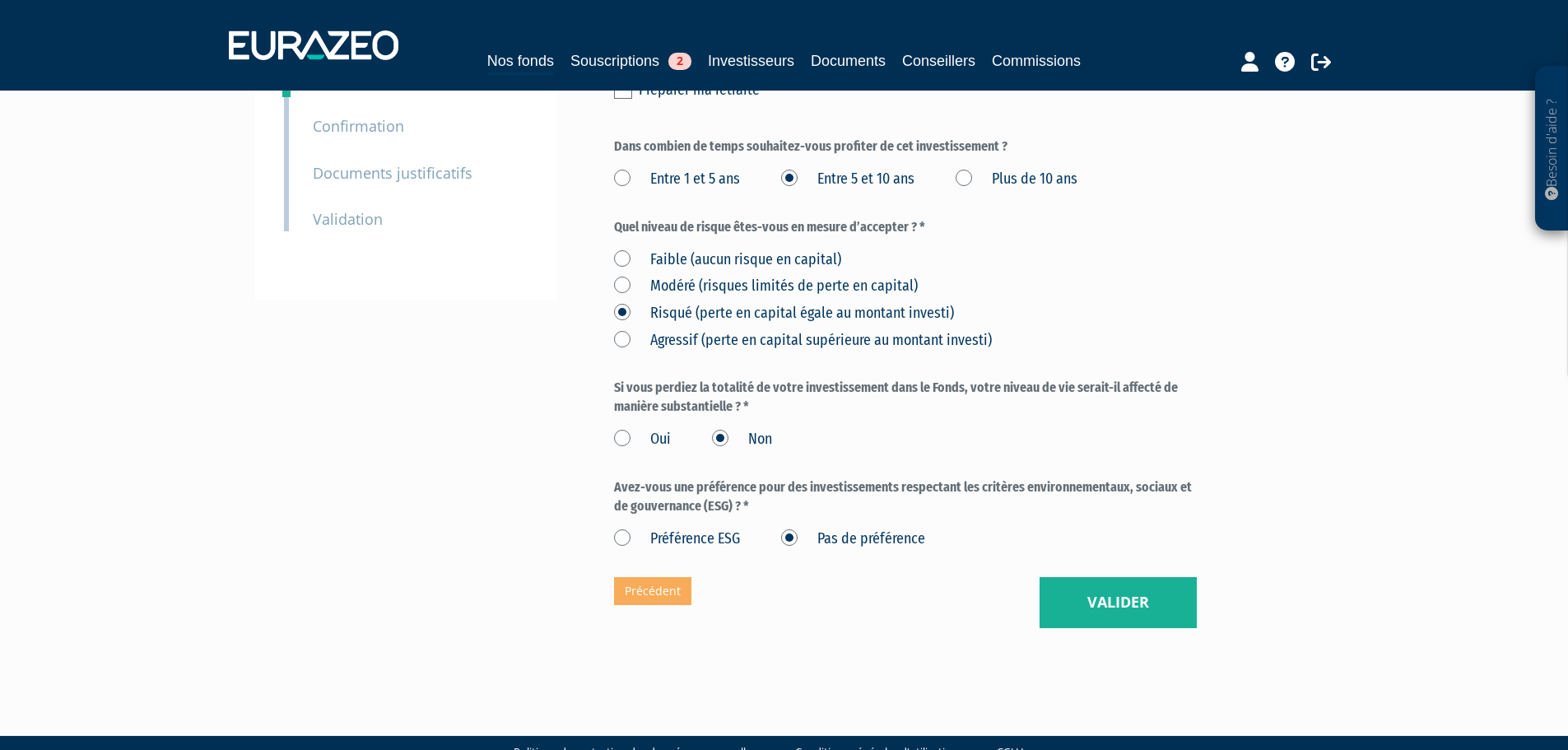
click at [624, 528] on label "Préférence ESG" at bounding box center [676, 538] width 126 height 21
click at [0, 0] on ESG "Préférence ESG" at bounding box center [0, 0] width 0 height 0
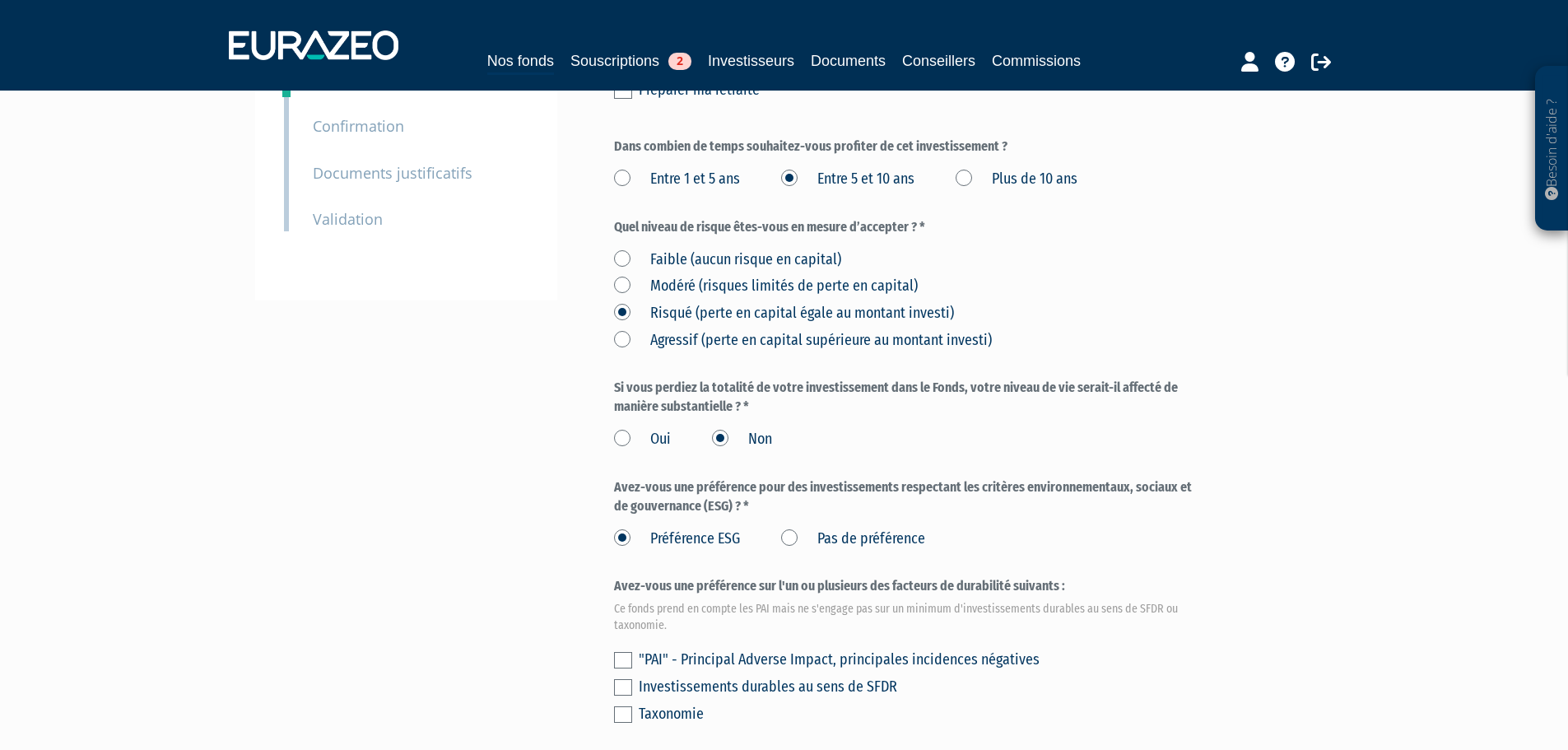
click at [624, 652] on label at bounding box center [623, 660] width 18 height 17
click at [0, 0] on input "checkbox" at bounding box center [0, 0] width 0 height 0
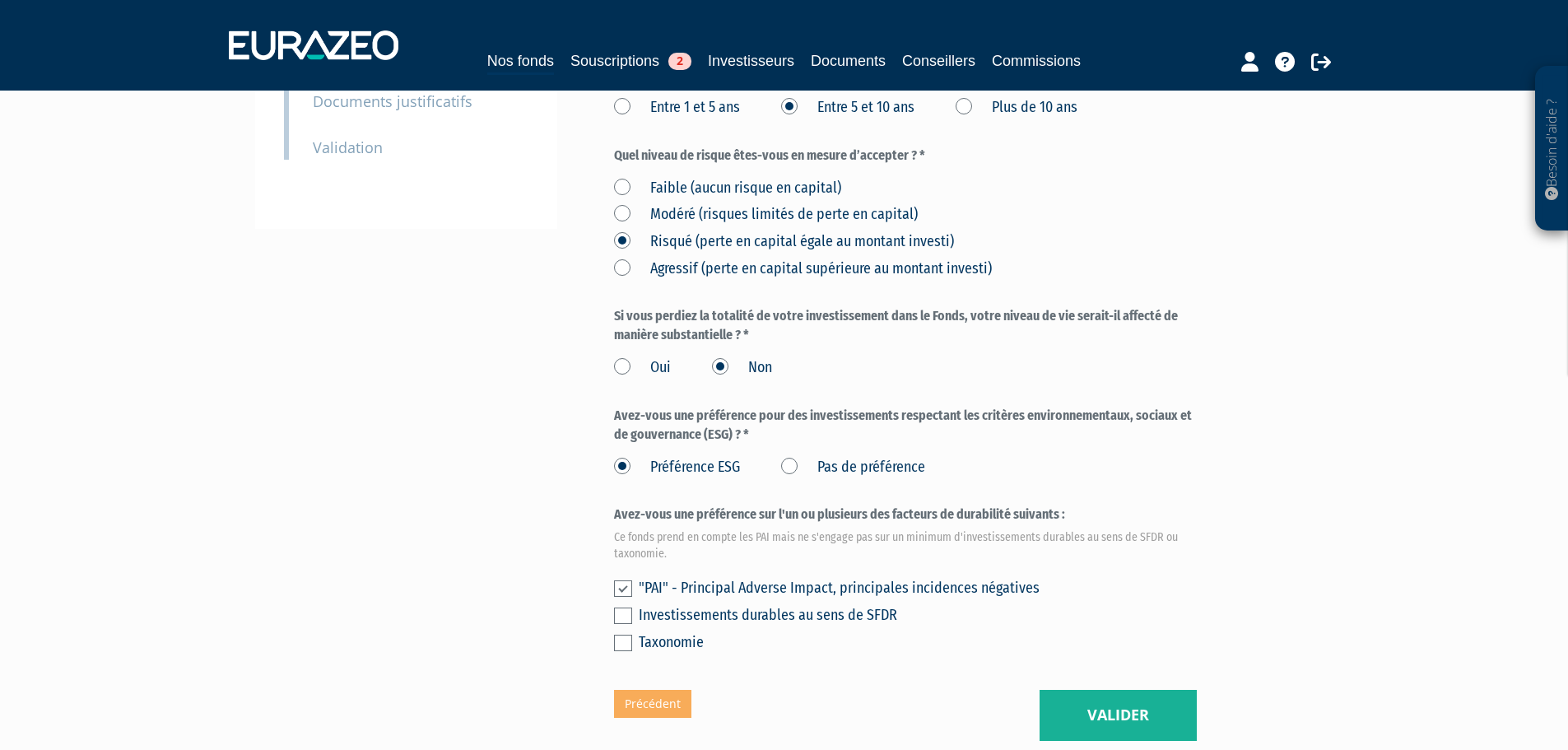
scroll to position [530, 0]
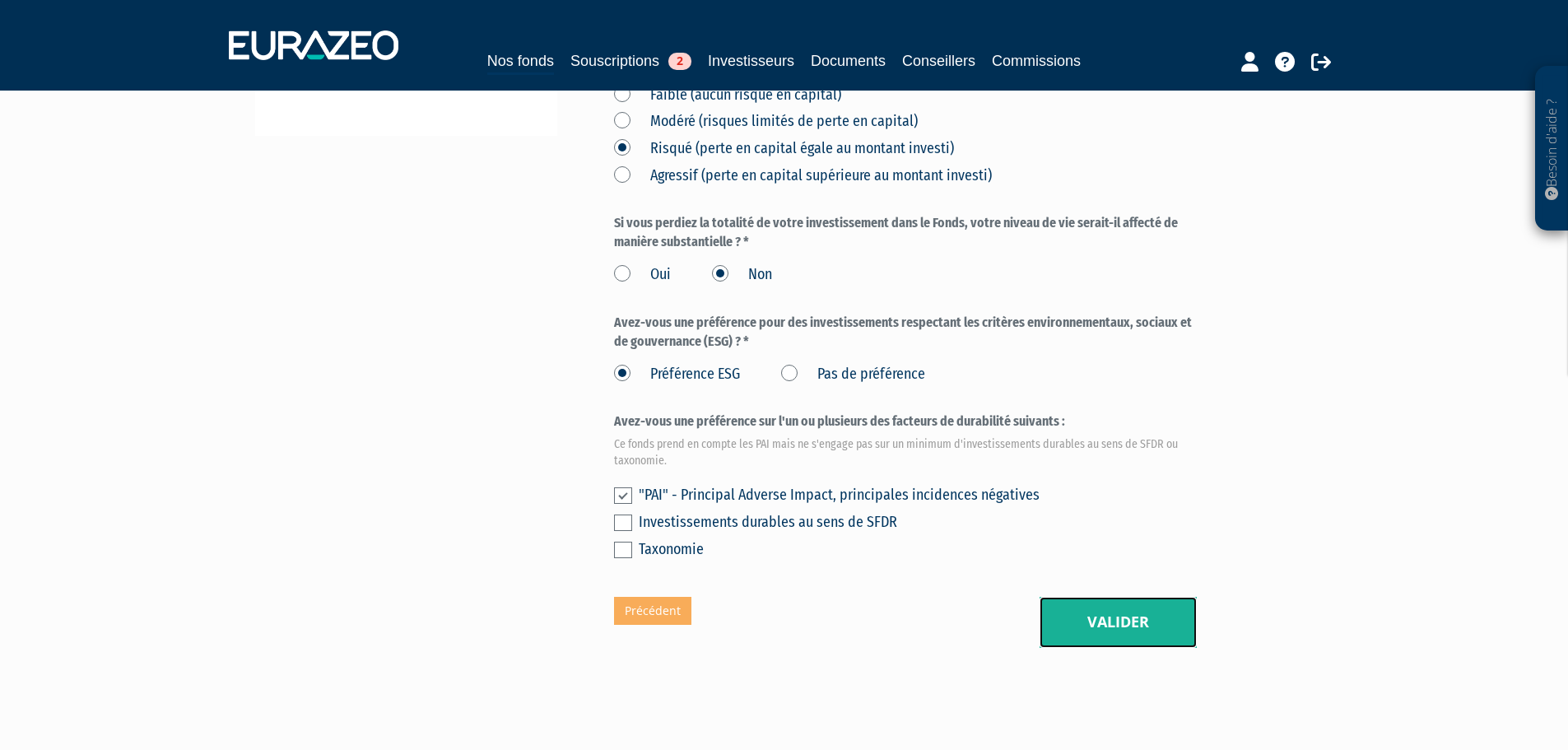
click at [1080, 597] on button "Valider" at bounding box center [1117, 623] width 157 height 51
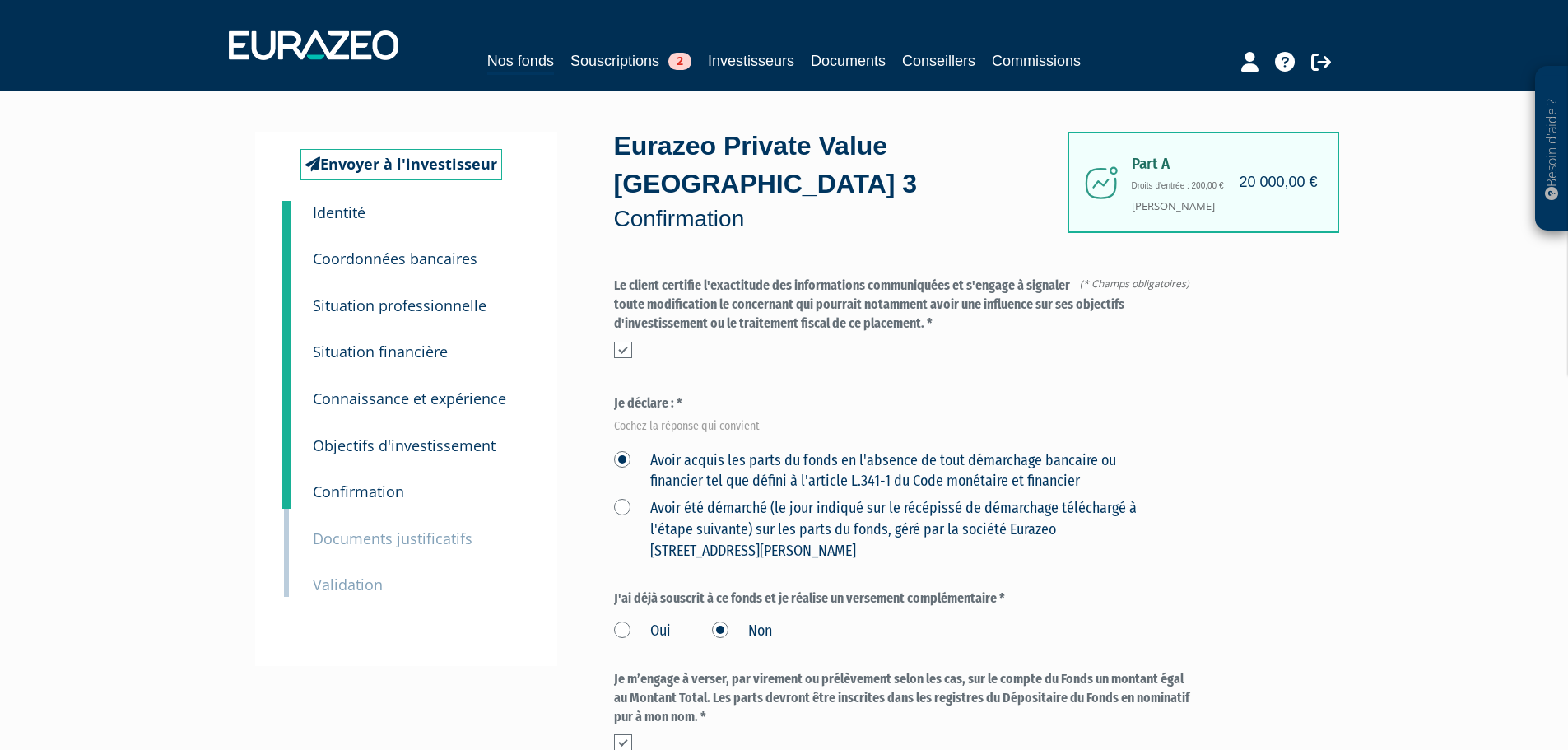
click at [418, 542] on small "Documents justificatifs" at bounding box center [392, 538] width 160 height 20
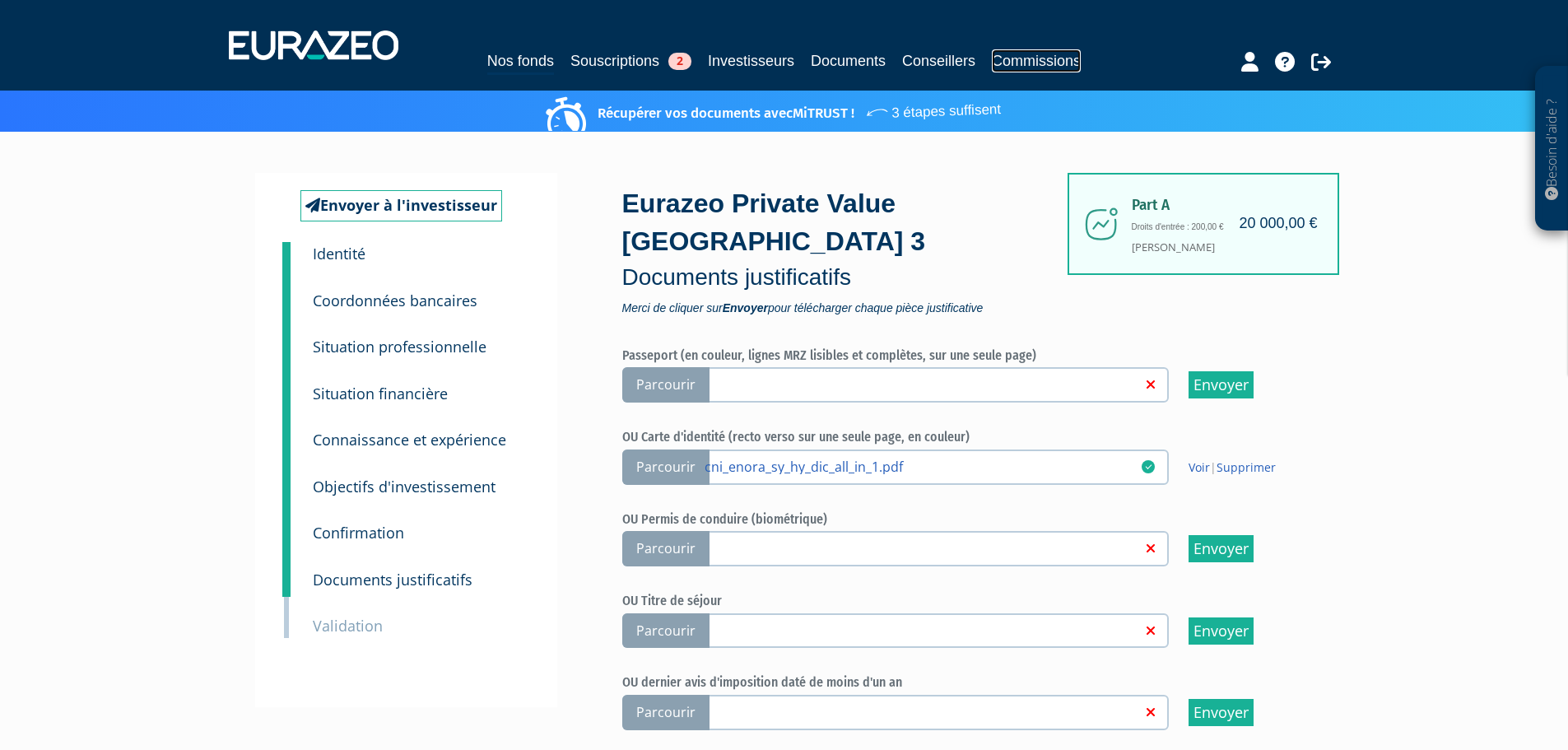
click at [1042, 61] on link "Commissions" at bounding box center [1035, 61] width 89 height 23
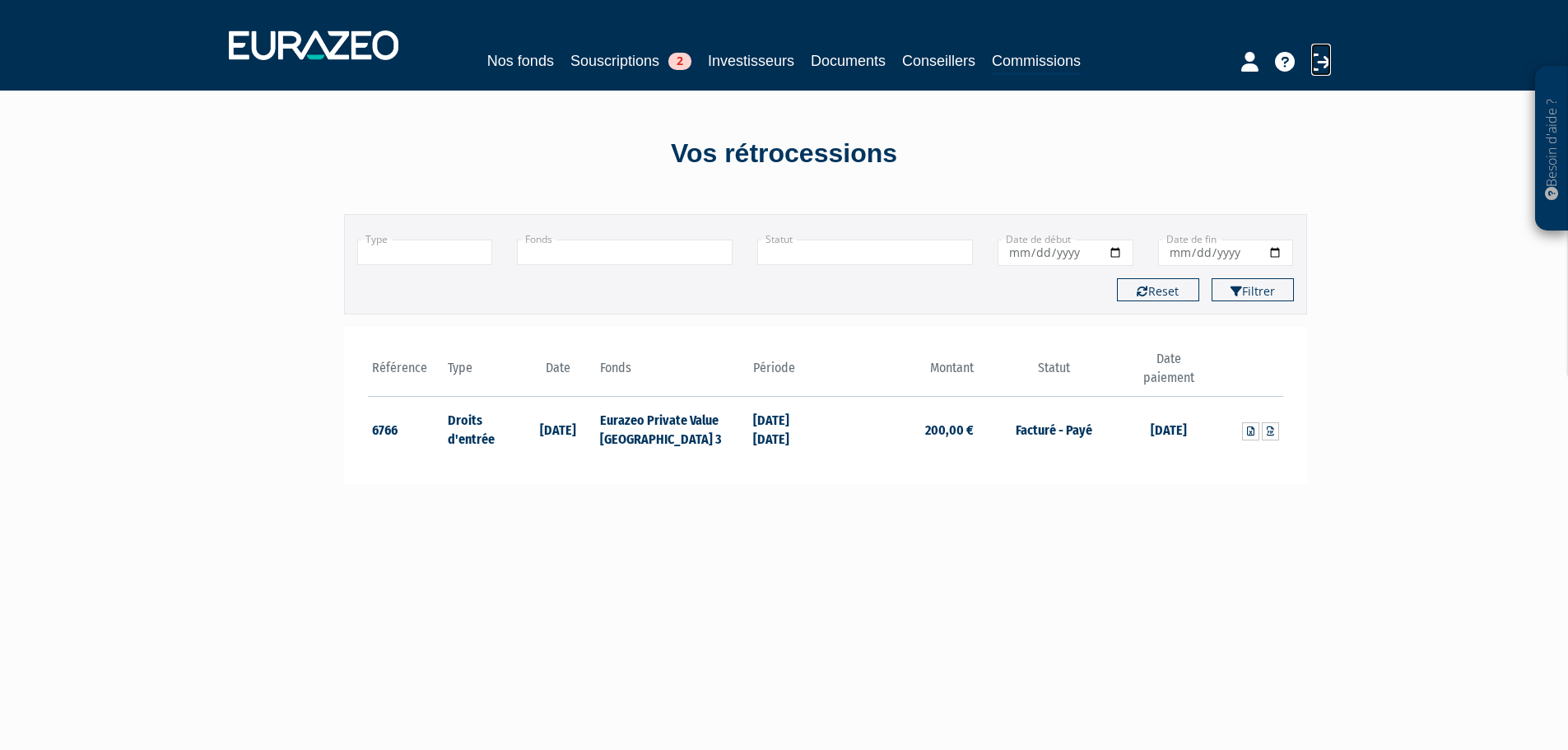
click at [1315, 64] on icon at bounding box center [1321, 62] width 20 height 20
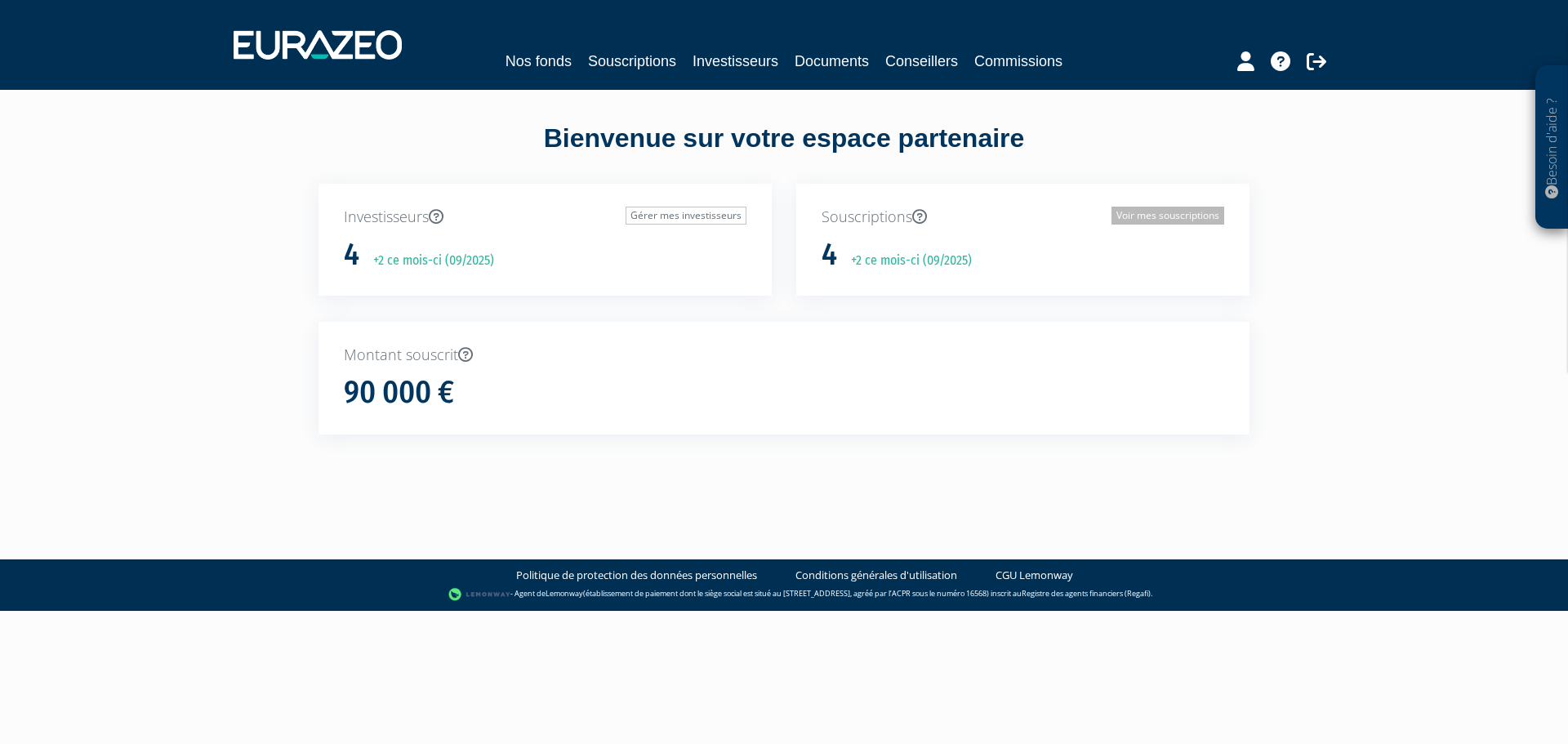
click at [1149, 218] on link "Voir mes souscriptions" at bounding box center [1168, 216] width 113 height 18
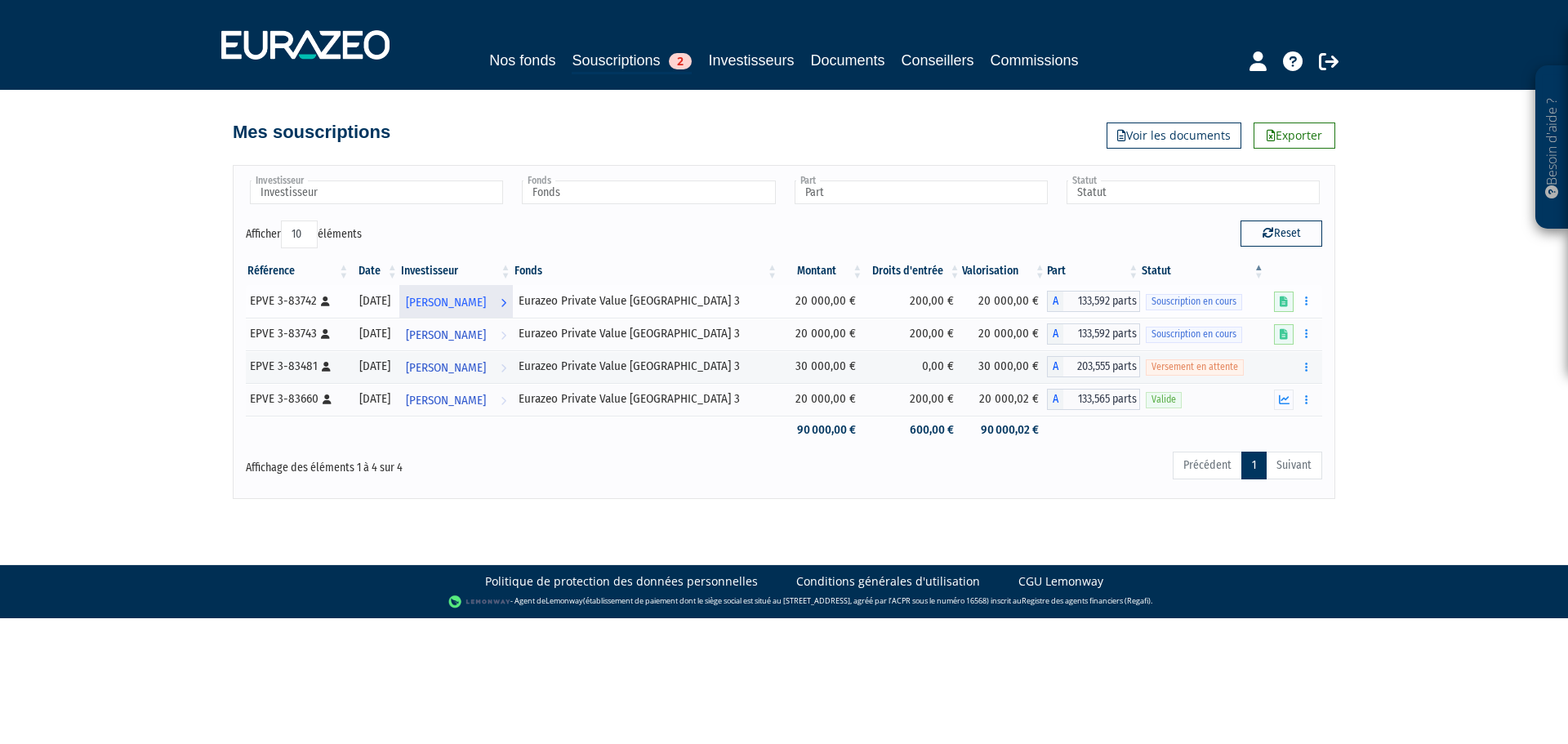
click at [486, 303] on span "[PERSON_NAME]" at bounding box center [446, 302] width 80 height 30
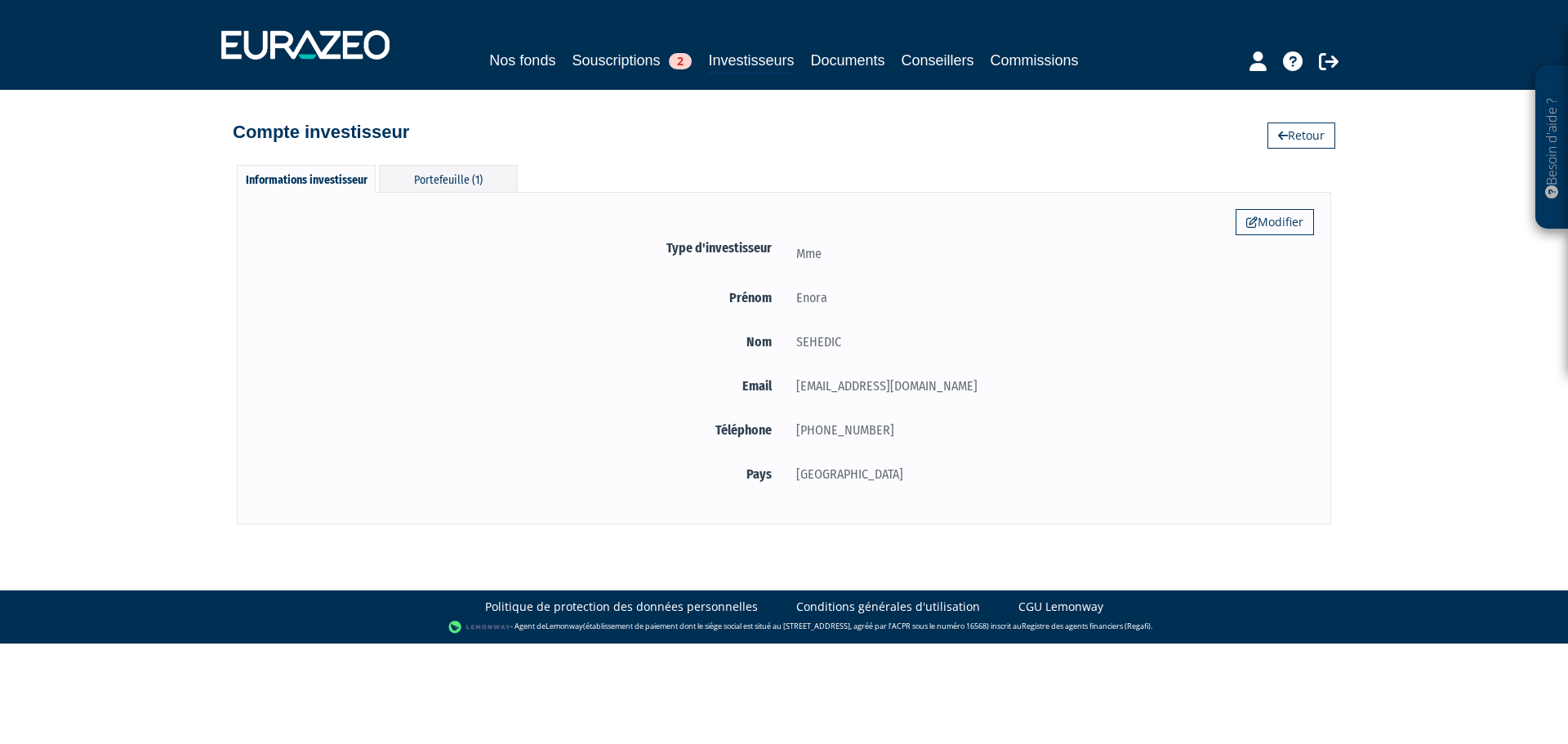
click at [1293, 121] on div "Compte investisseur Retour" at bounding box center [784, 124] width 1102 height 35
click at [1313, 143] on link "Retour" at bounding box center [1301, 136] width 67 height 26
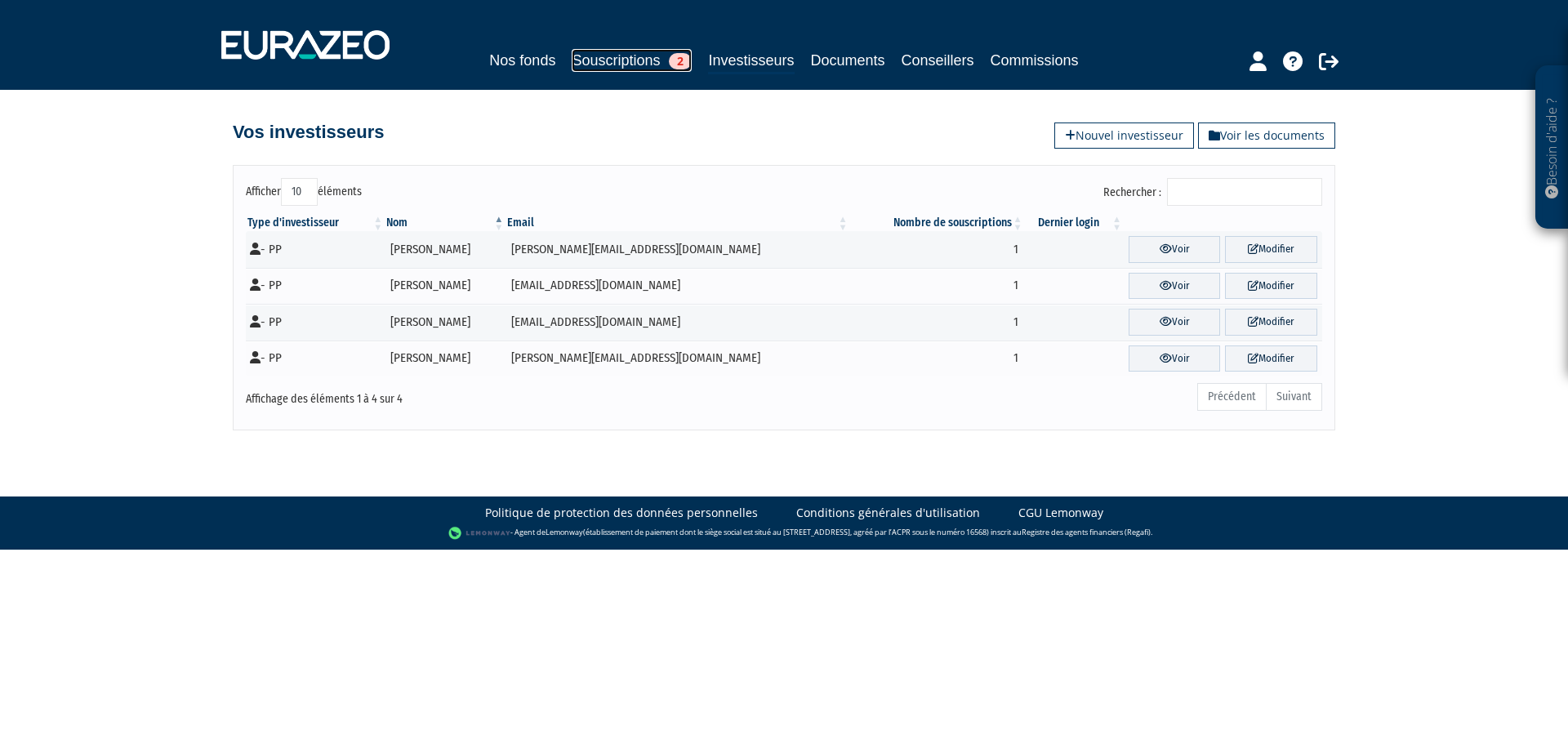
click at [598, 59] on link "Souscriptions 2" at bounding box center [632, 60] width 120 height 23
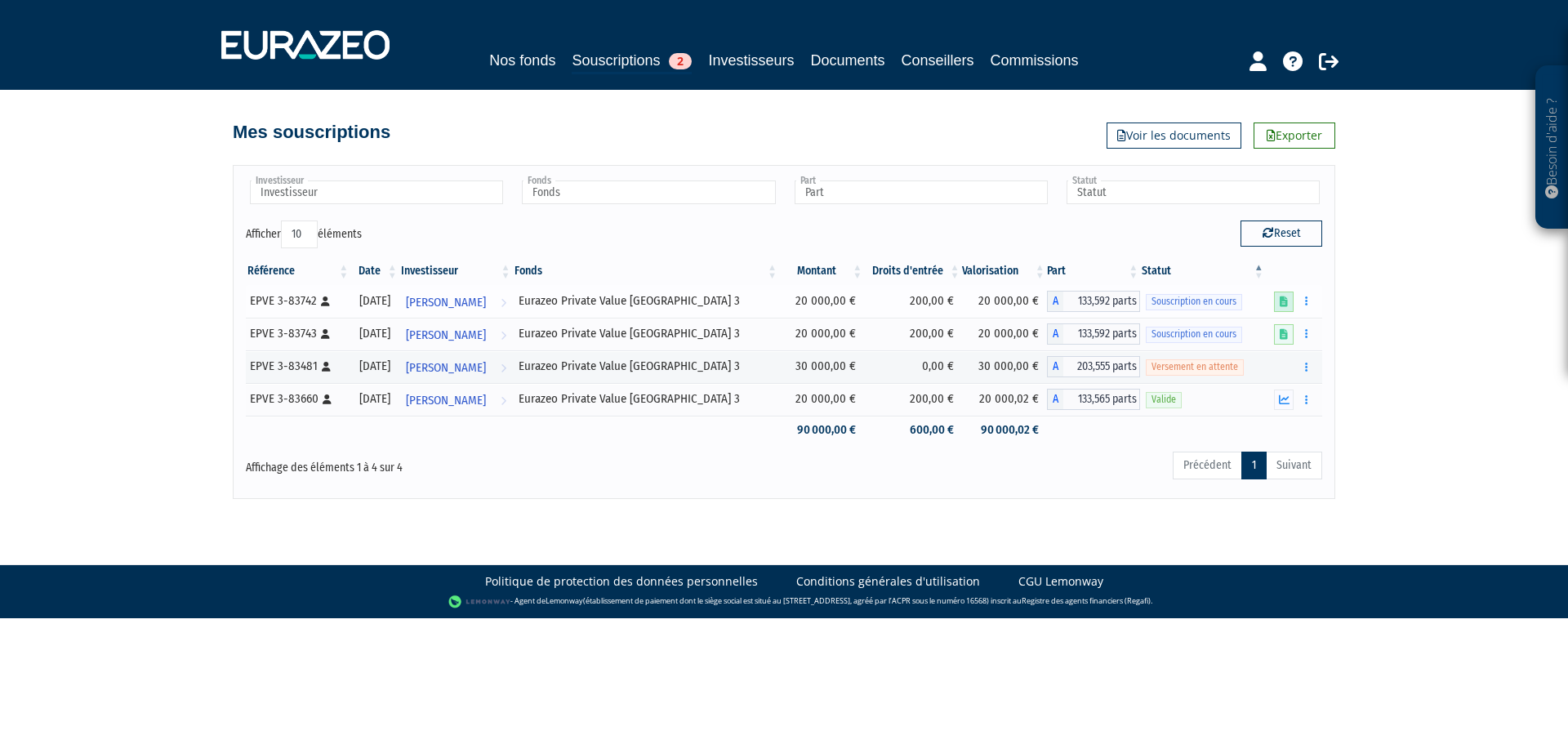
click at [1285, 306] on icon at bounding box center [1283, 302] width 8 height 11
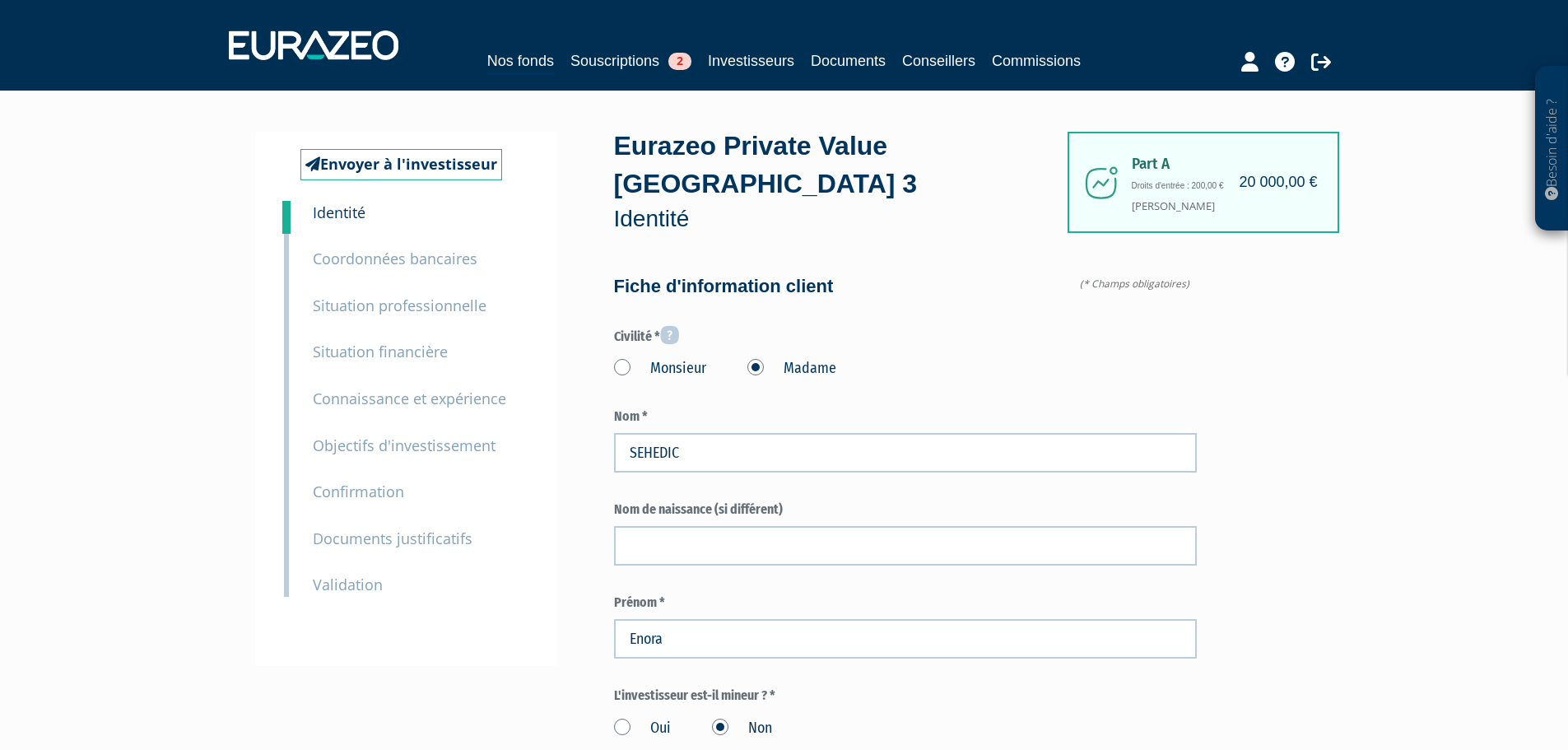
click at [402, 541] on small "Documents justificatifs" at bounding box center [392, 538] width 160 height 20
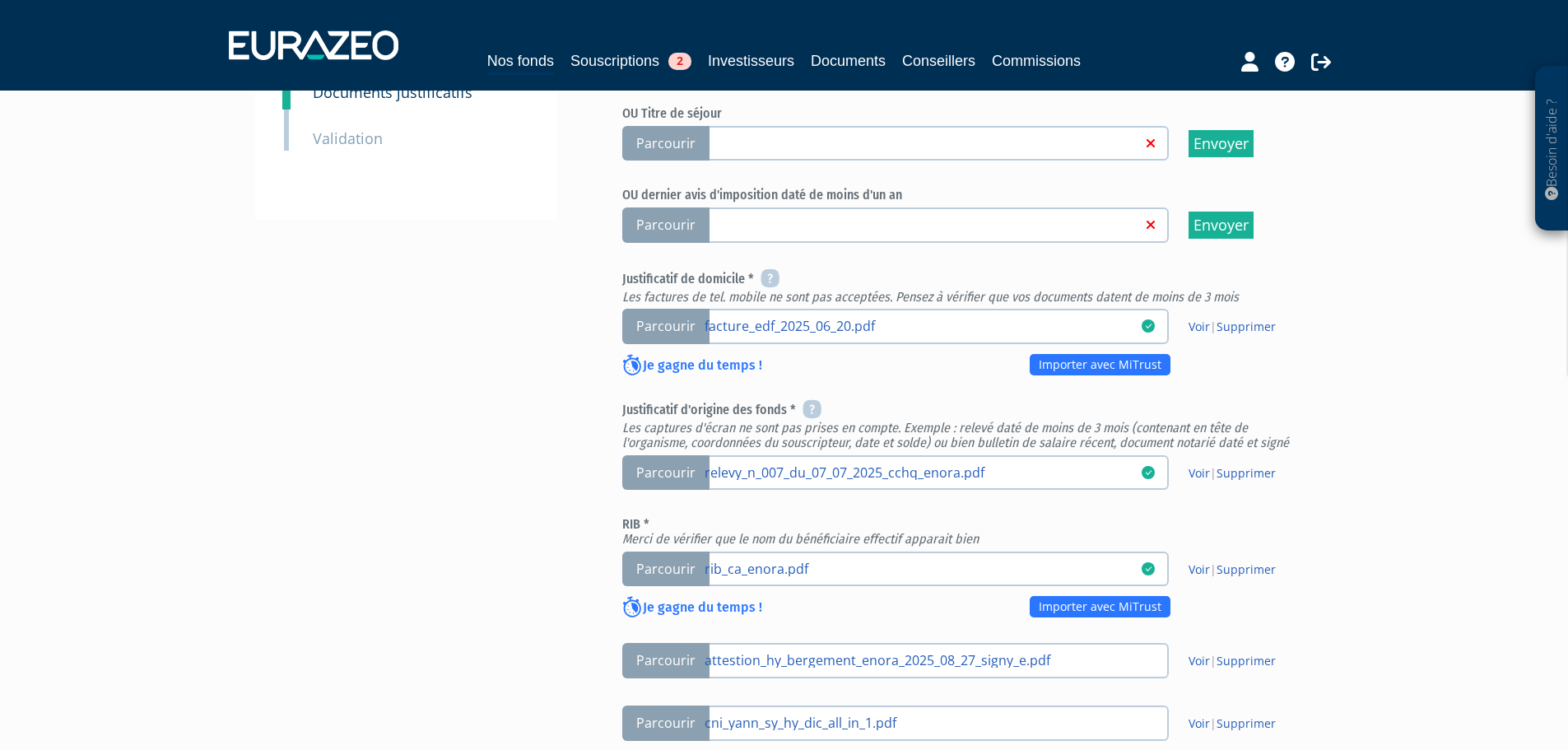
scroll to position [493, 0]
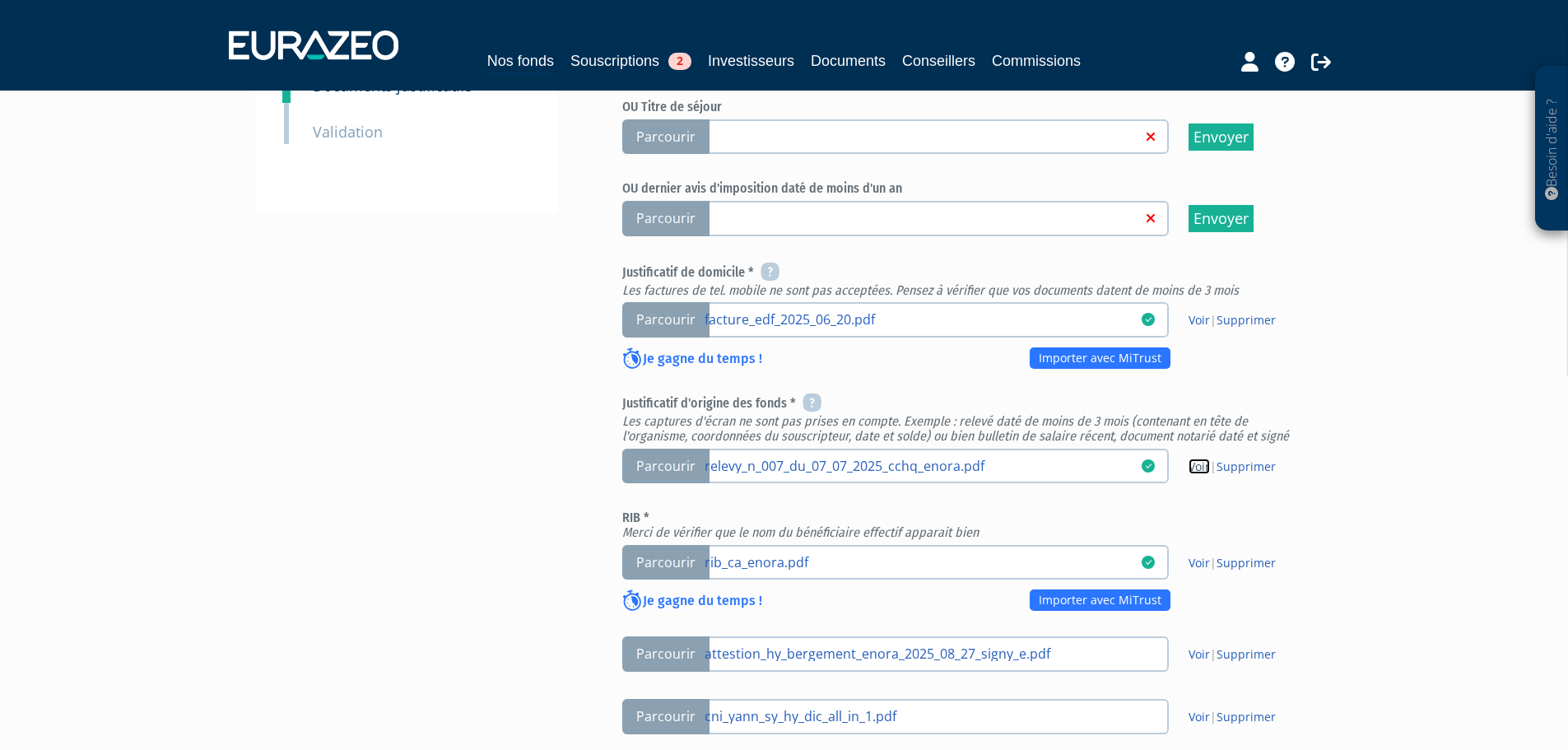
click at [1194, 458] on link "Voir" at bounding box center [1198, 466] width 21 height 16
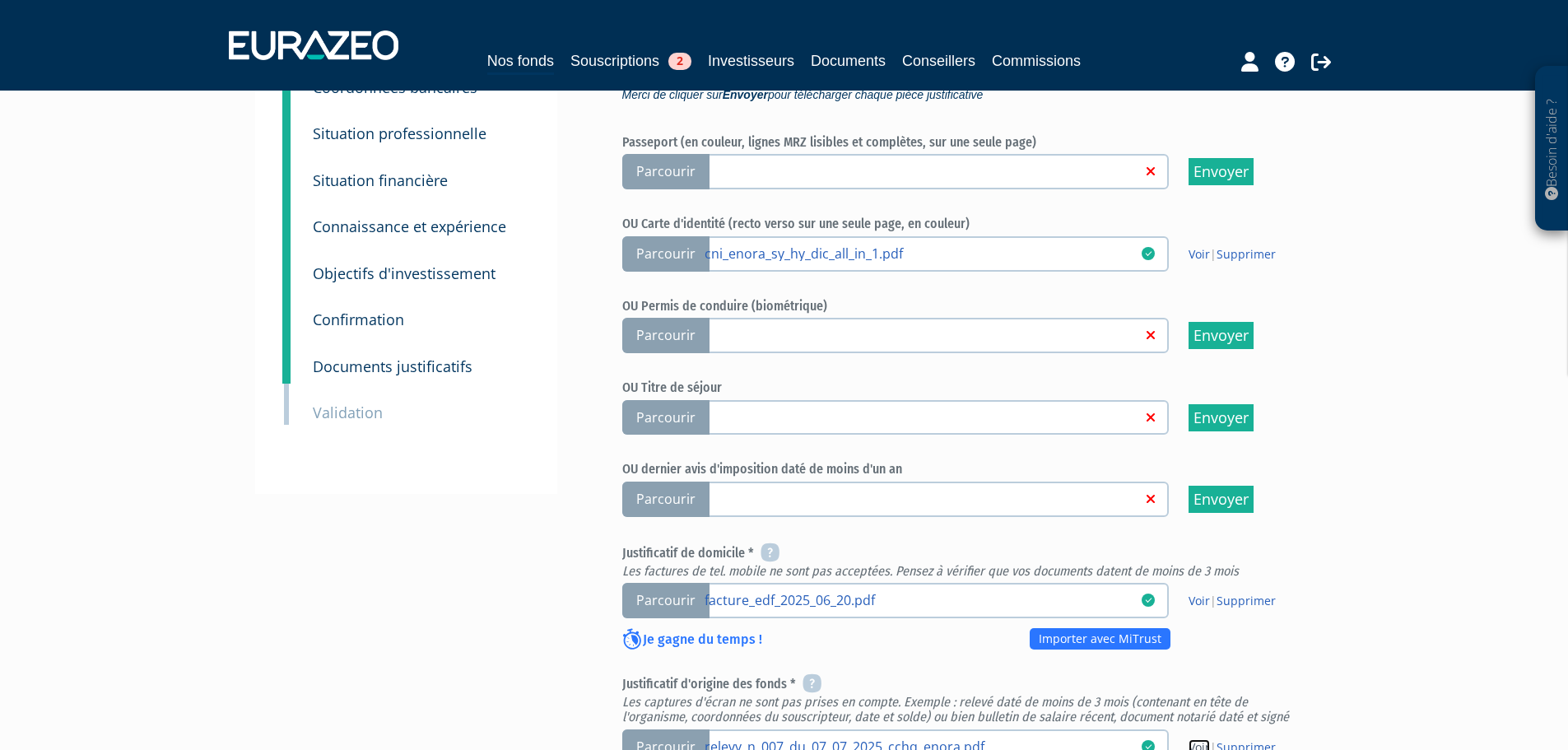
scroll to position [0, 0]
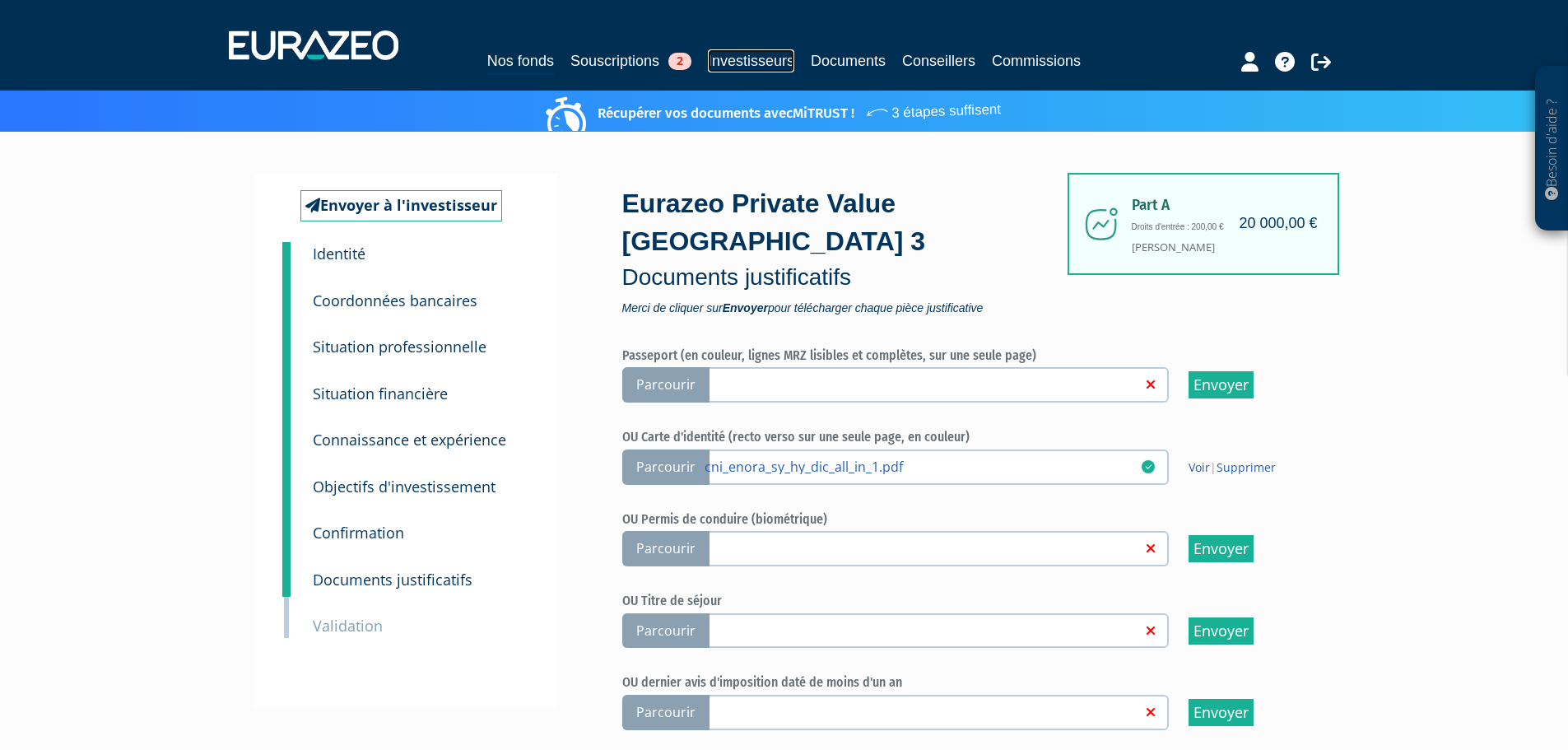
click at [743, 61] on link "Investisseurs" at bounding box center [751, 61] width 86 height 23
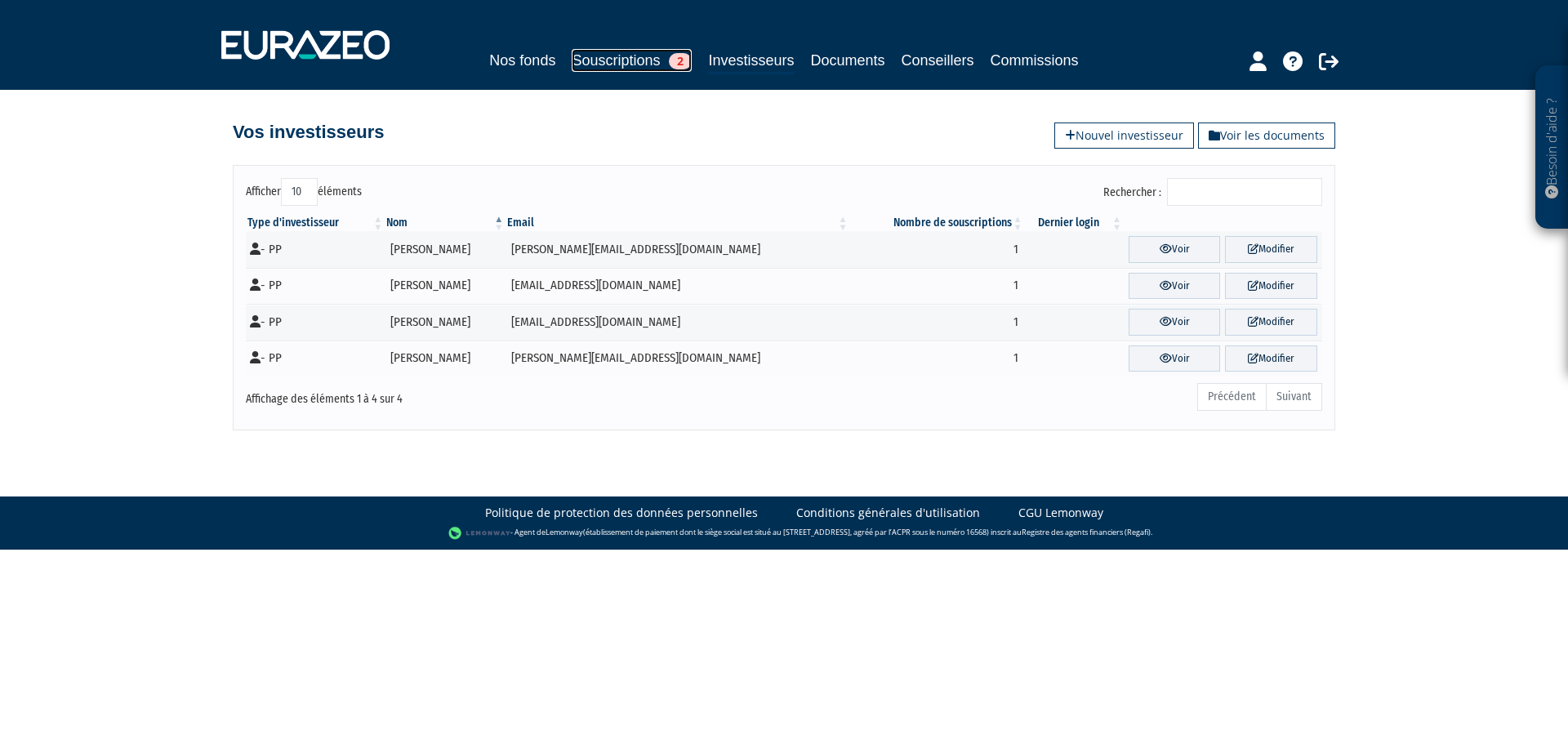
click at [624, 60] on link "Souscriptions 2" at bounding box center [632, 60] width 120 height 23
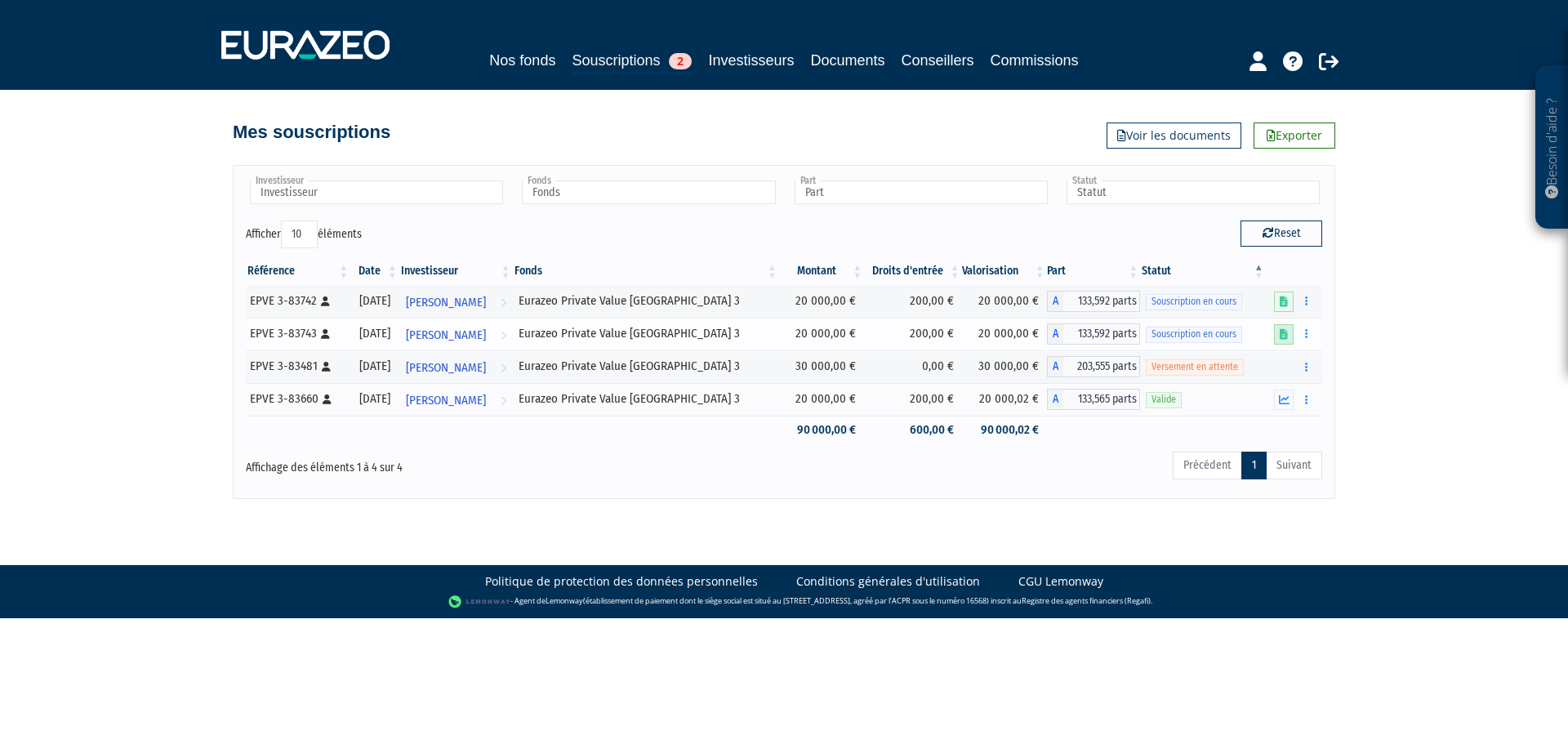
click at [1280, 338] on icon at bounding box center [1283, 335] width 8 height 11
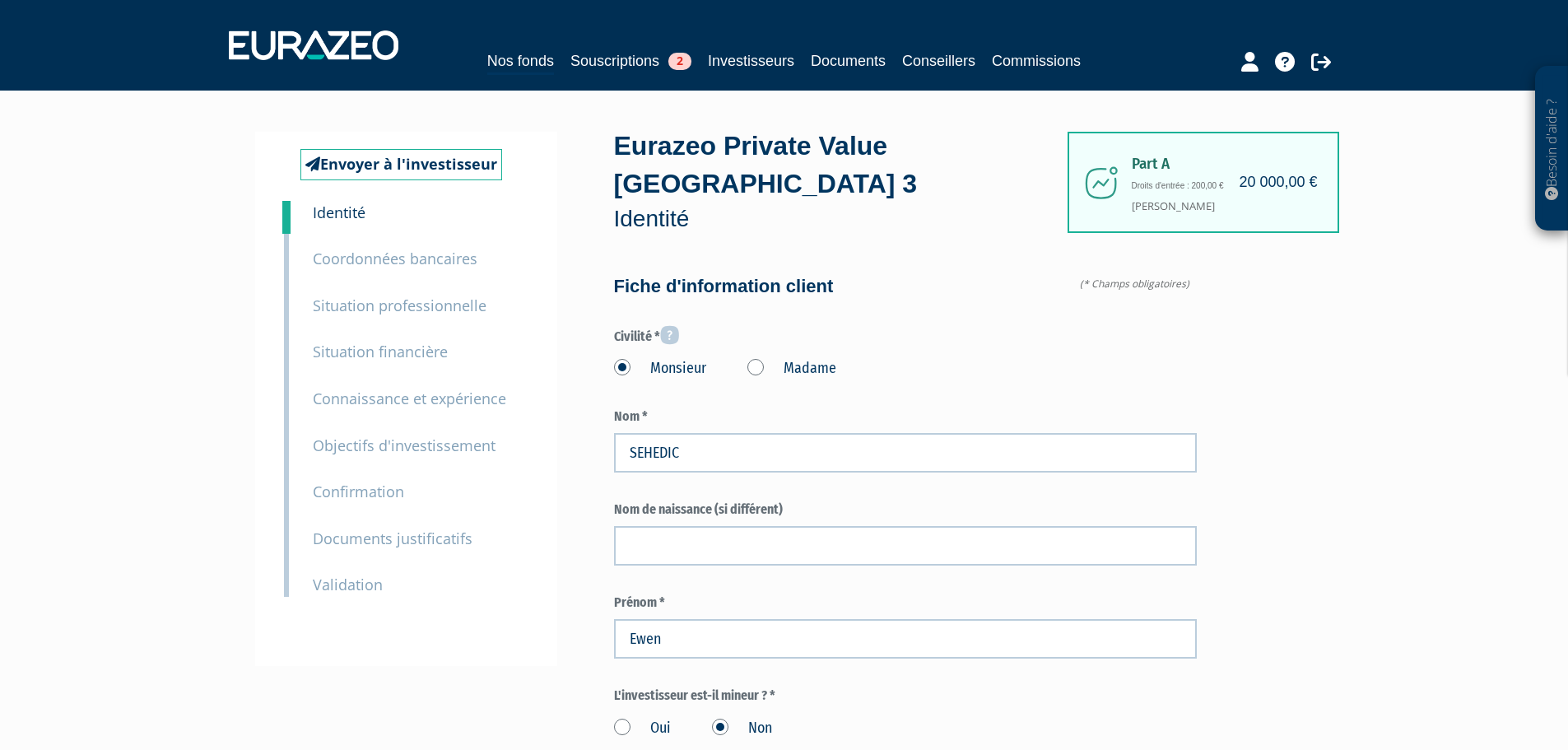
click at [397, 543] on small "Documents justificatifs" at bounding box center [392, 538] width 160 height 20
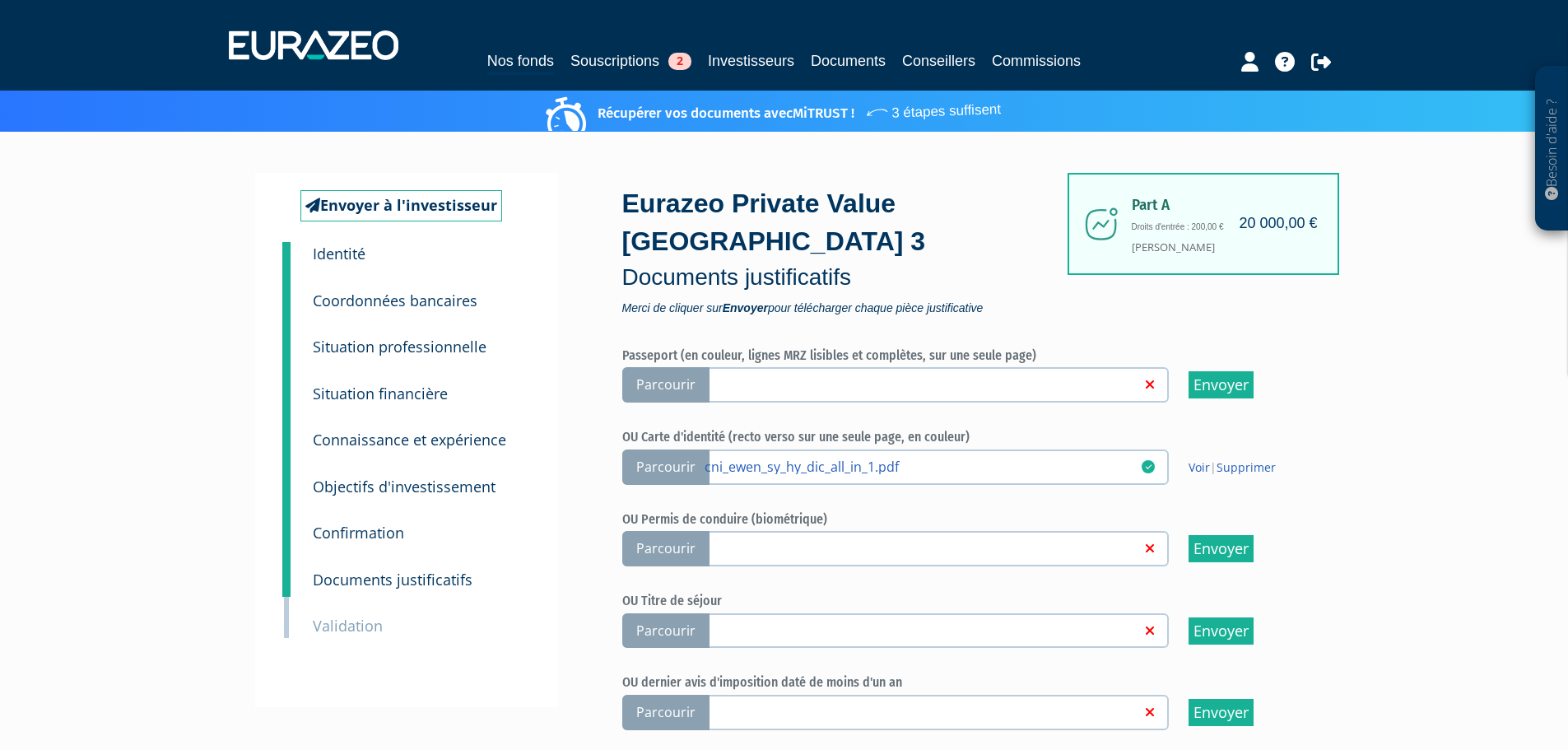
scroll to position [412, 0]
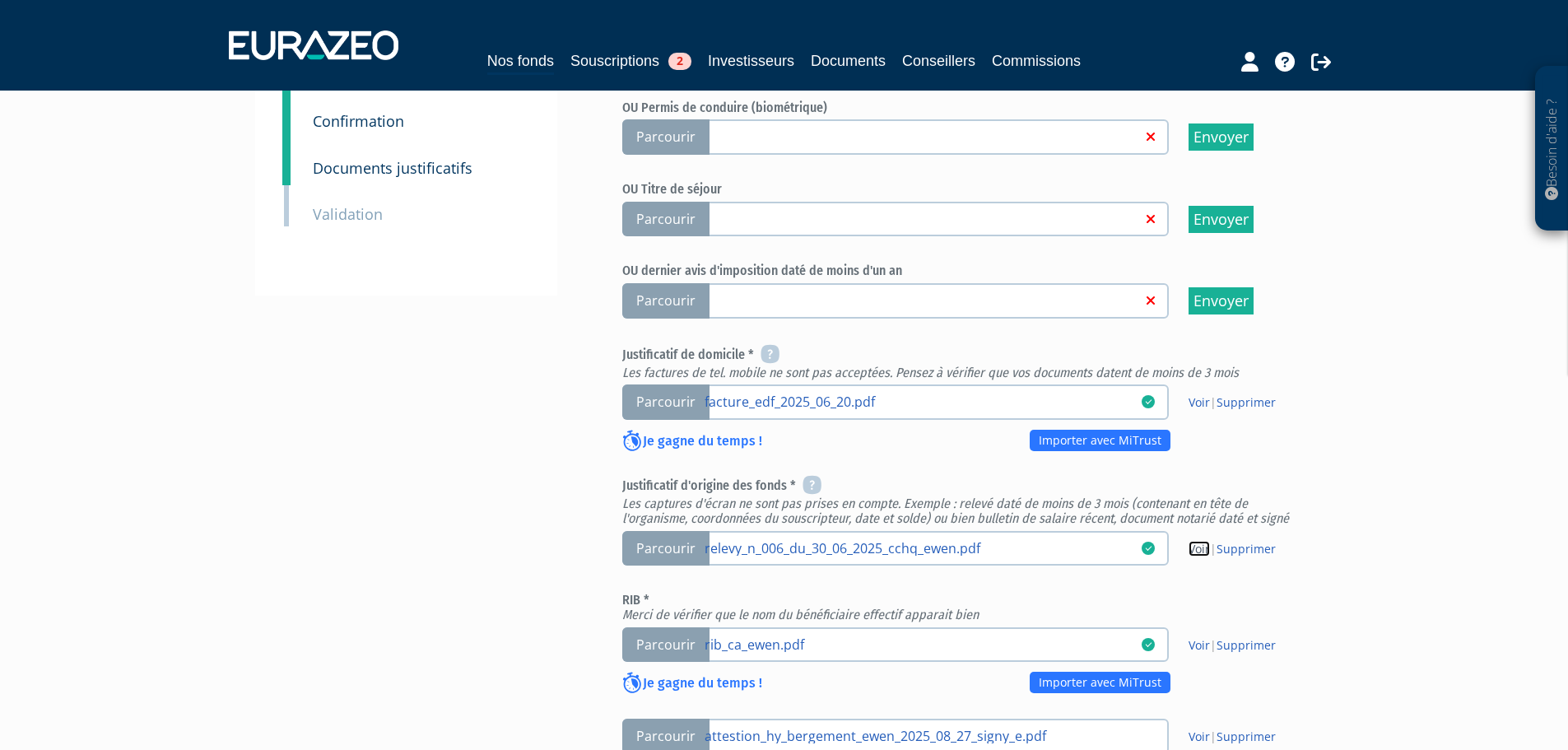
click at [1191, 541] on link "Voir" at bounding box center [1198, 548] width 21 height 16
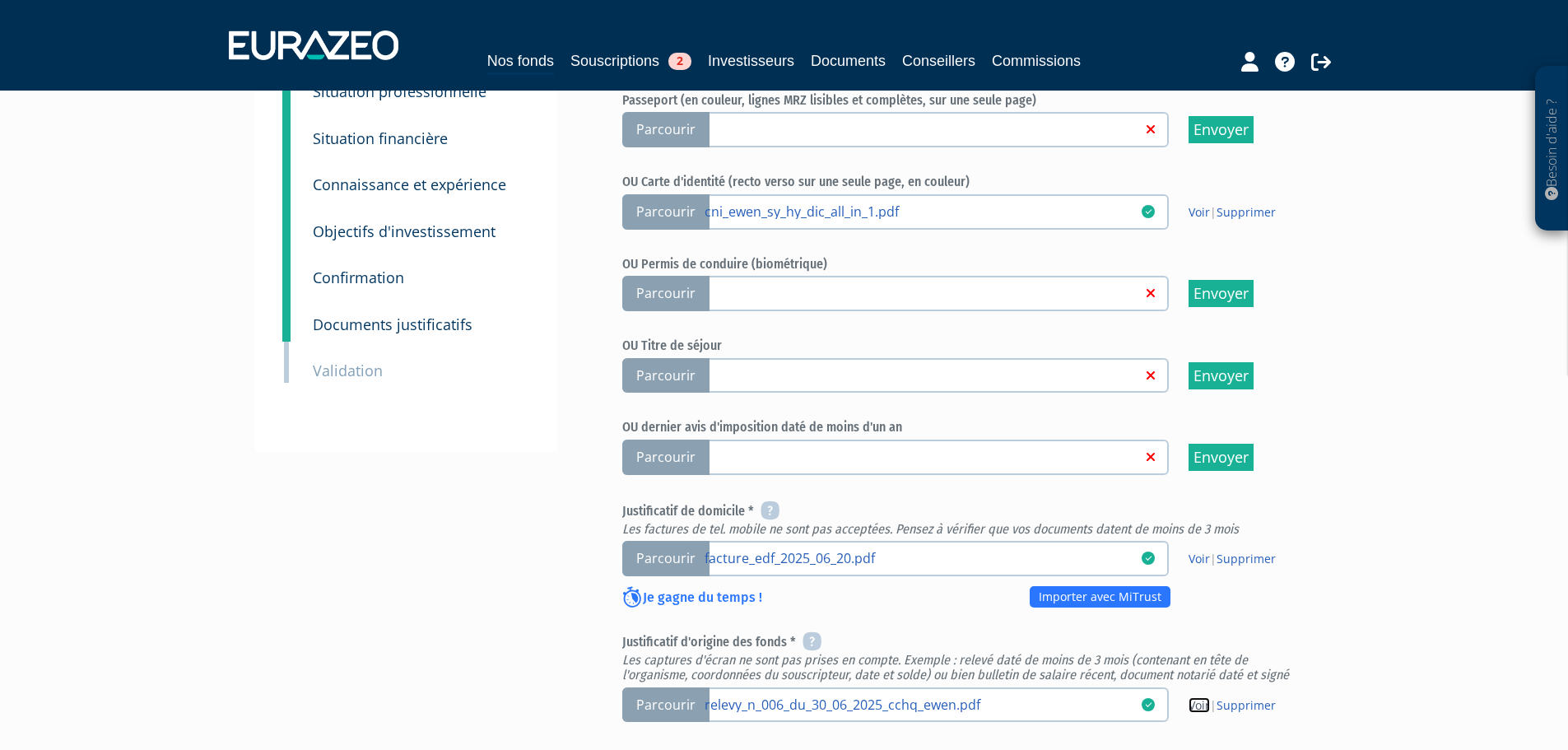
scroll to position [0, 0]
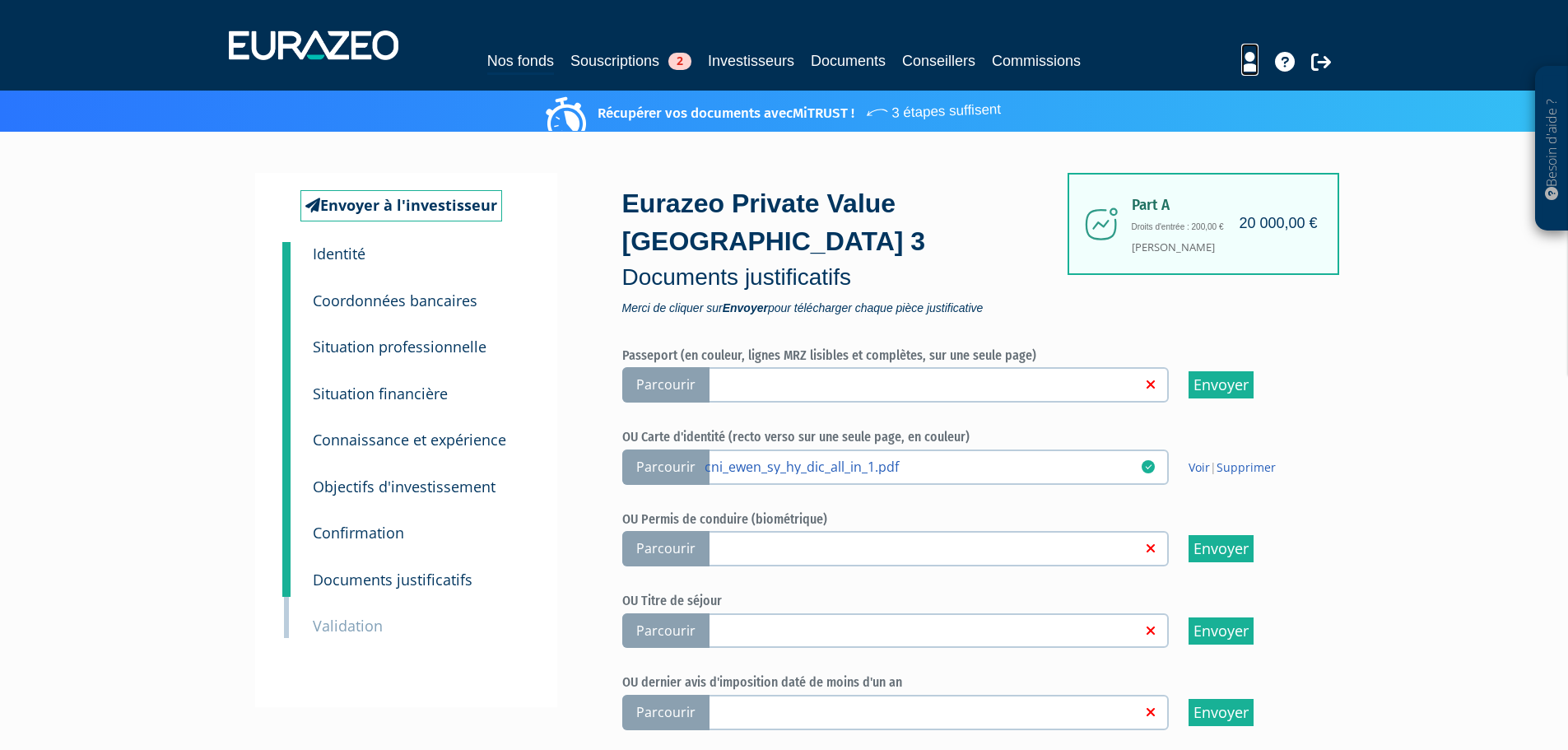
click at [1244, 68] on icon at bounding box center [1249, 62] width 17 height 20
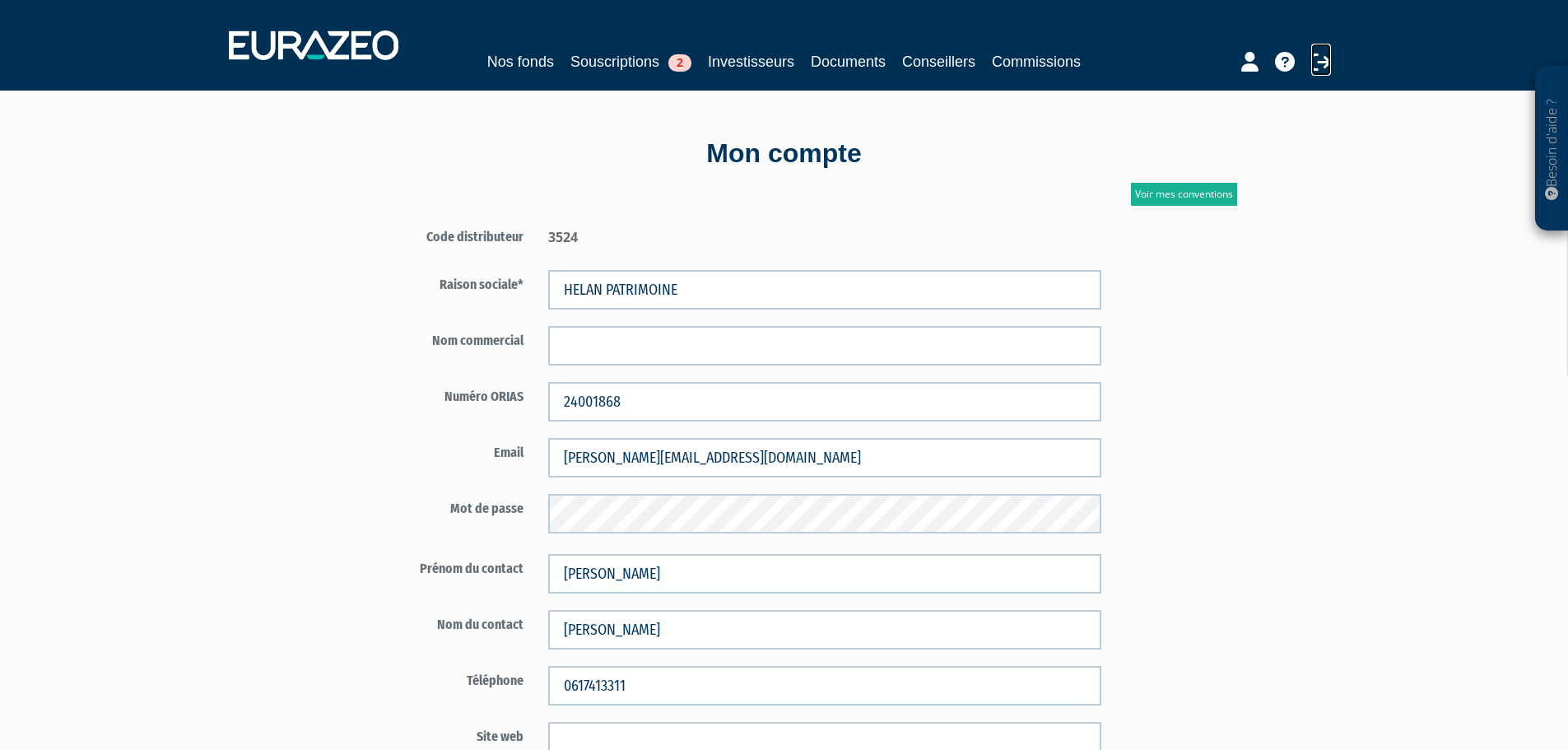
click at [1316, 65] on icon at bounding box center [1321, 62] width 20 height 20
